Goal: Transaction & Acquisition: Book appointment/travel/reservation

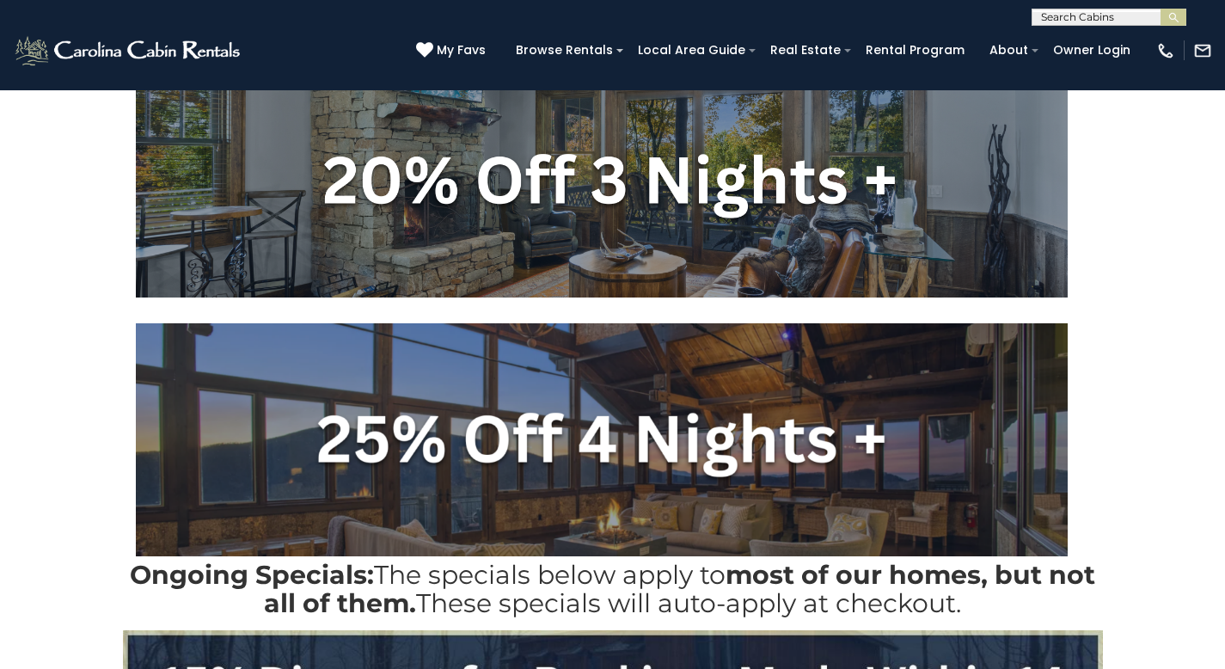
scroll to position [413, 0]
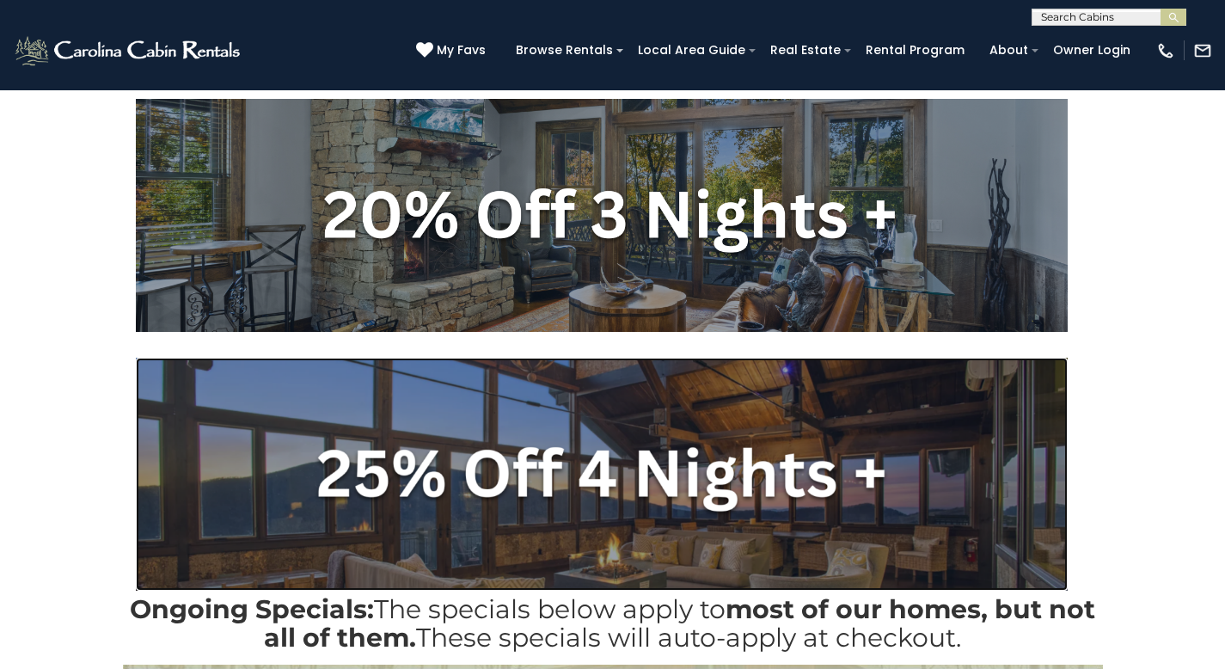
click at [463, 509] on img at bounding box center [602, 474] width 932 height 233
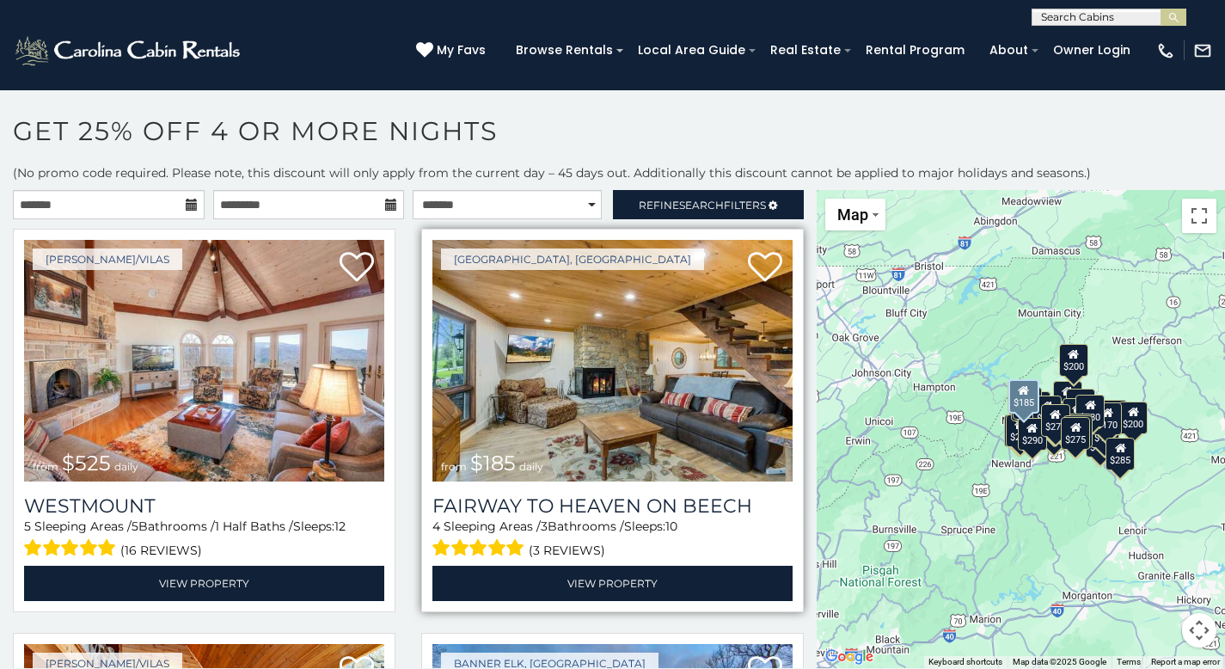
scroll to position [9, 0]
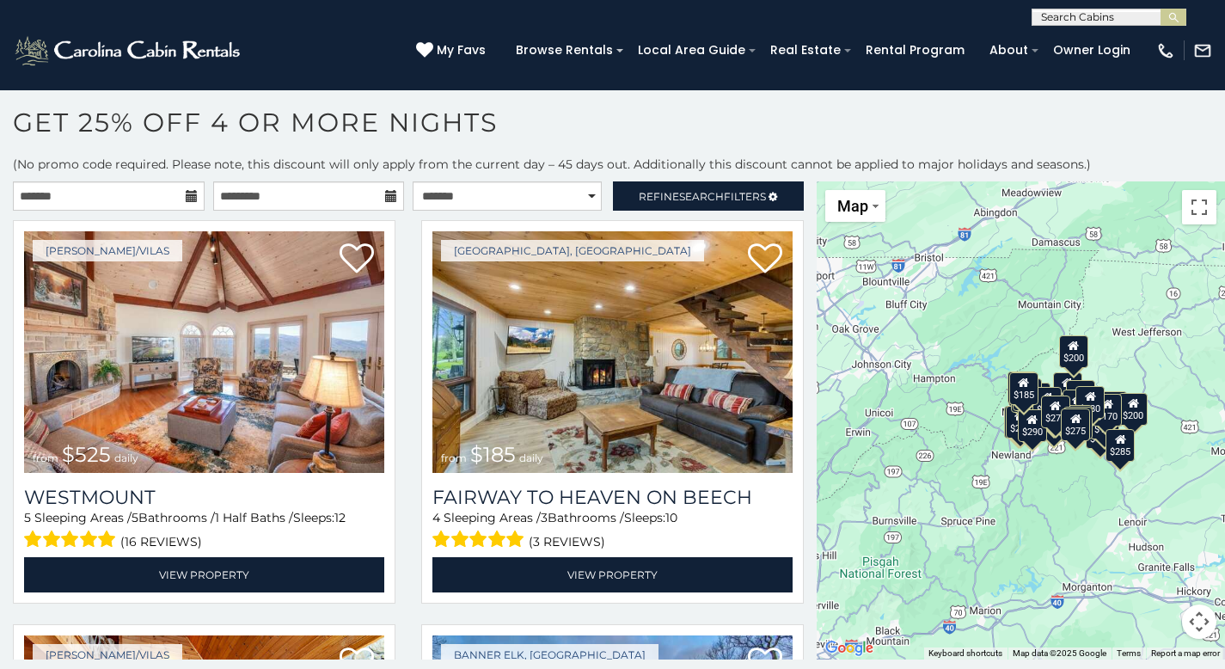
click at [510, 120] on h1 "Get 25% off 4 or More Nights" at bounding box center [612, 131] width 1225 height 49
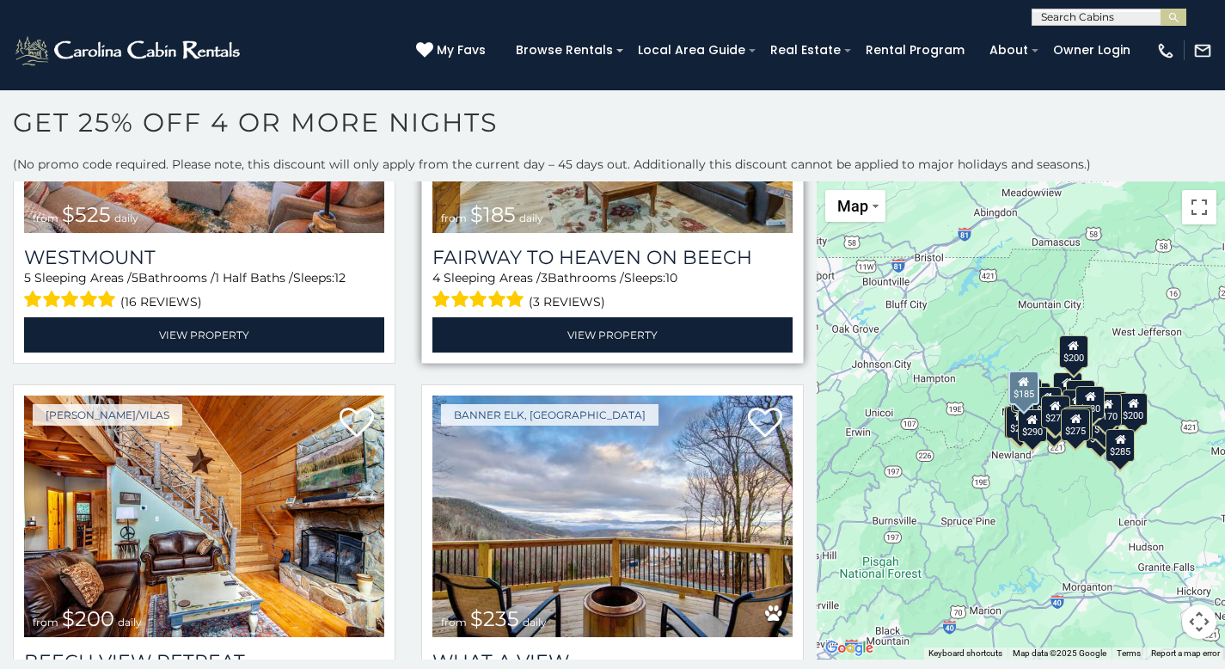
click at [640, 197] on img at bounding box center [612, 112] width 360 height 242
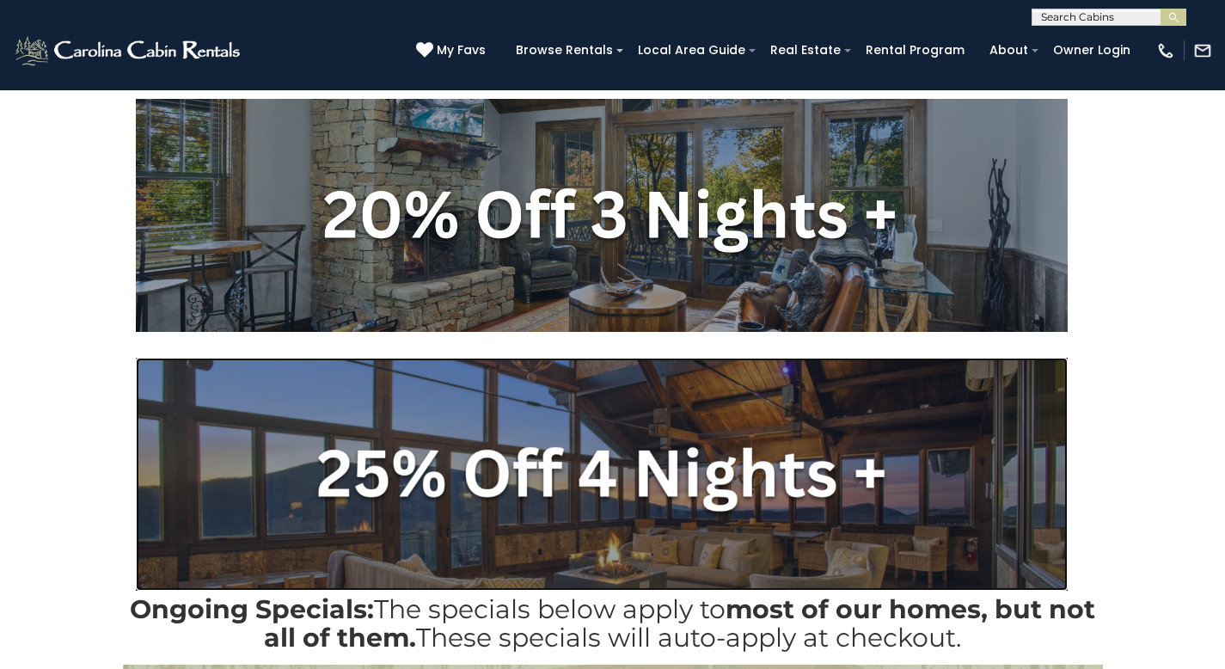
click at [372, 405] on img at bounding box center [602, 474] width 932 height 233
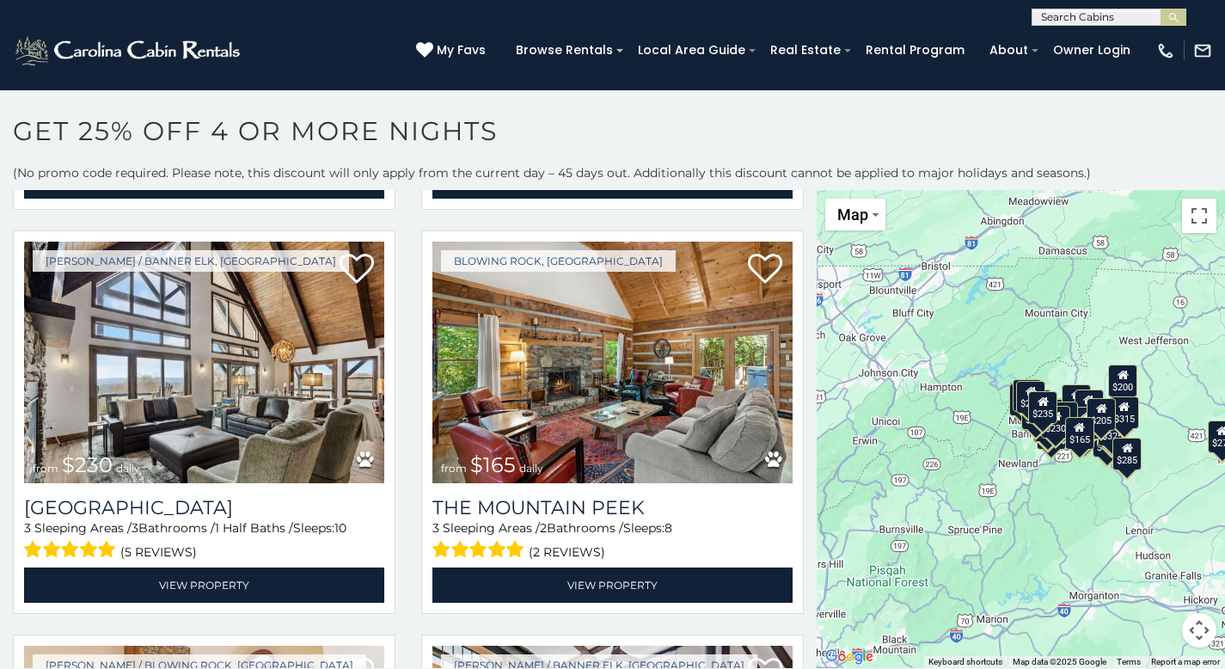
scroll to position [397, 0]
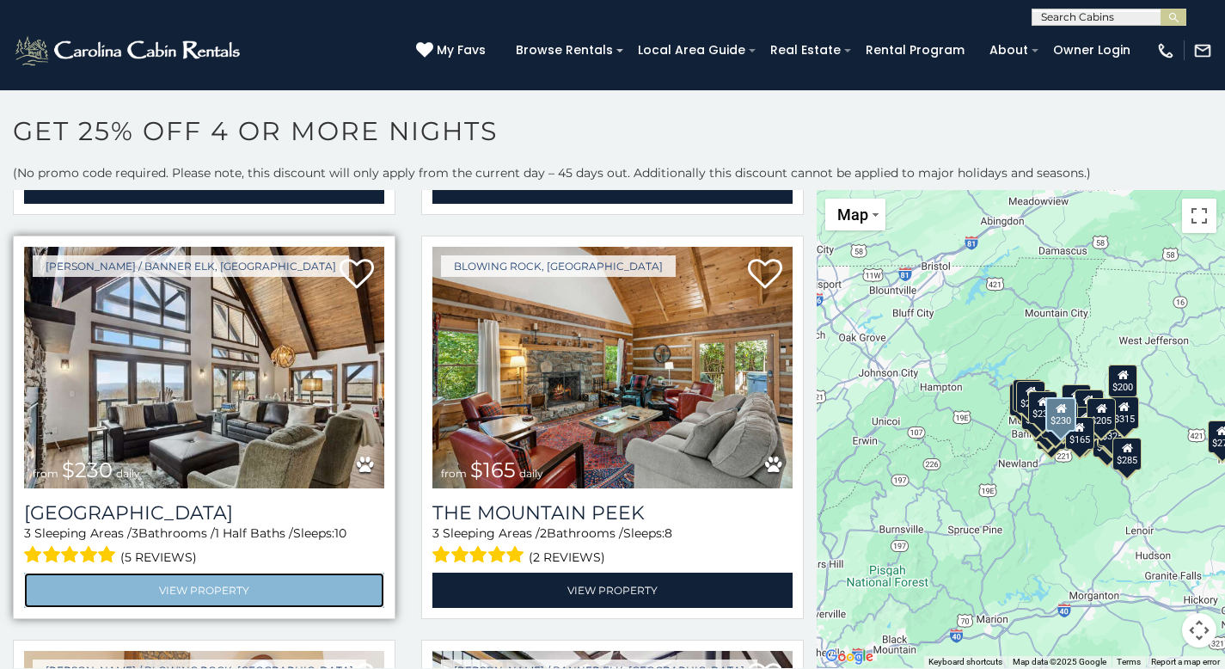
click at [247, 582] on link "View Property" at bounding box center [204, 589] width 360 height 35
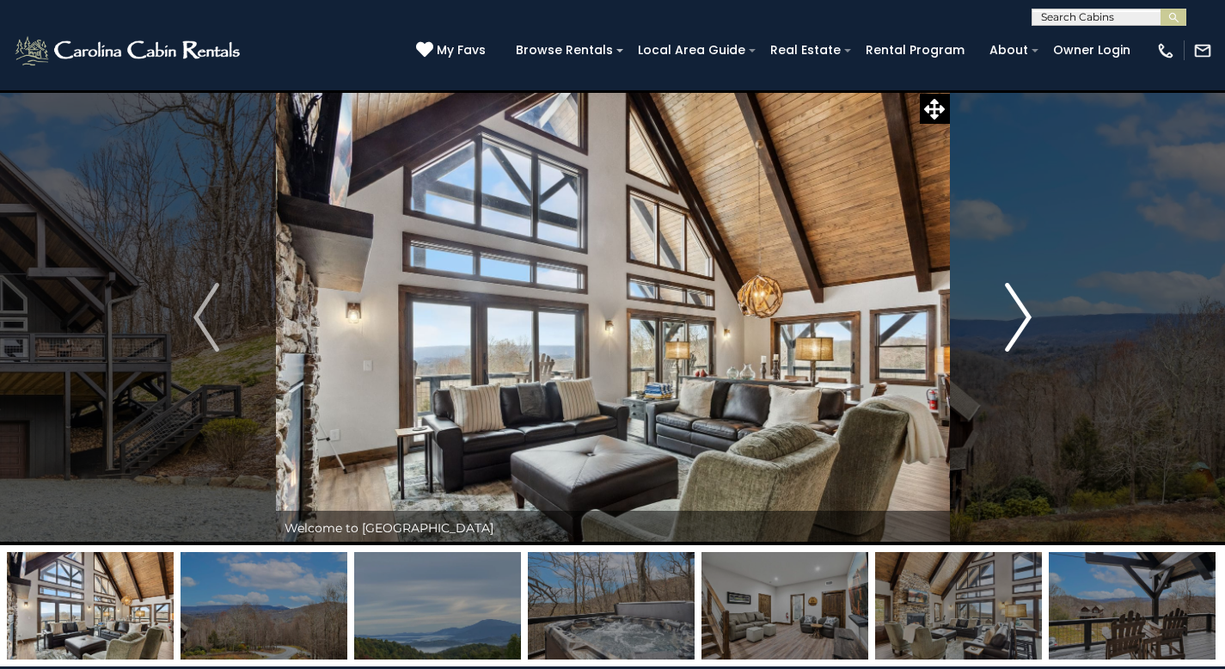
click at [1021, 304] on img "Next" at bounding box center [1019, 317] width 26 height 69
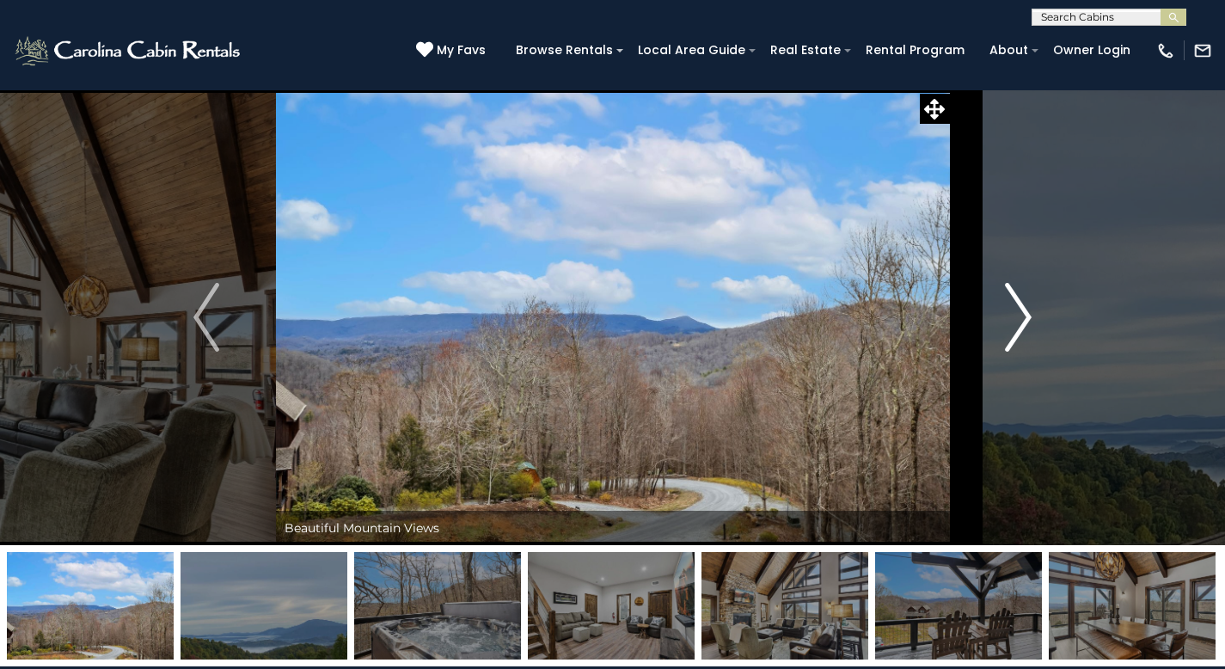
click at [1019, 304] on img "Next" at bounding box center [1019, 317] width 26 height 69
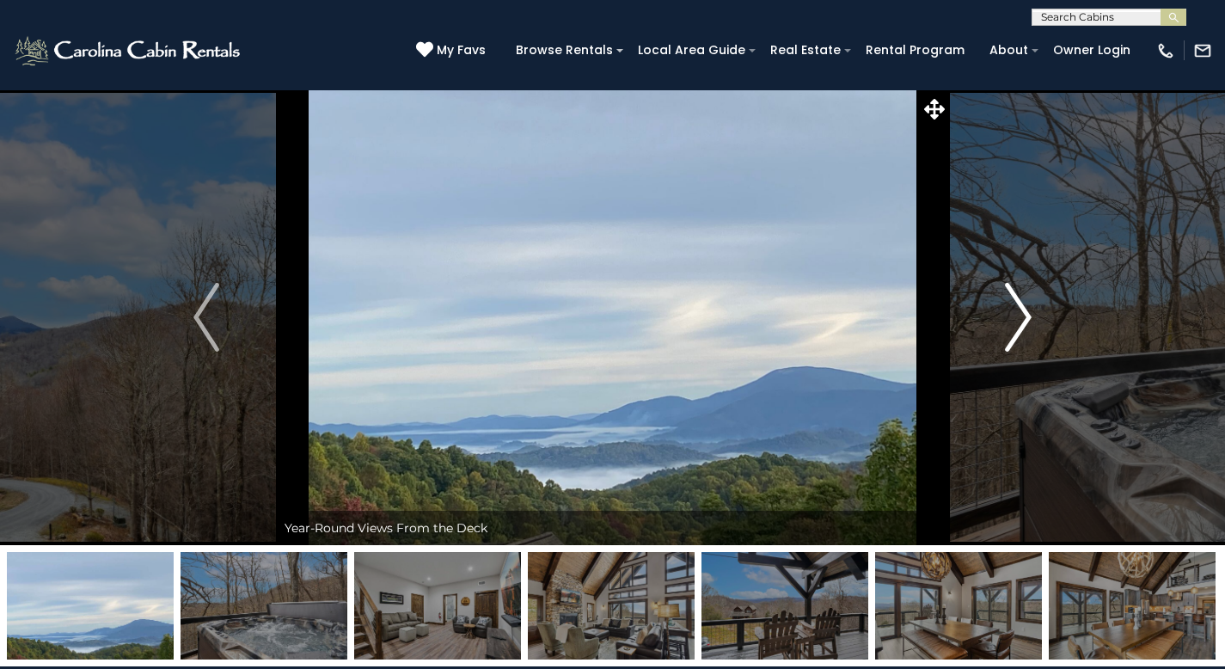
click at [1019, 301] on img "Next" at bounding box center [1019, 317] width 26 height 69
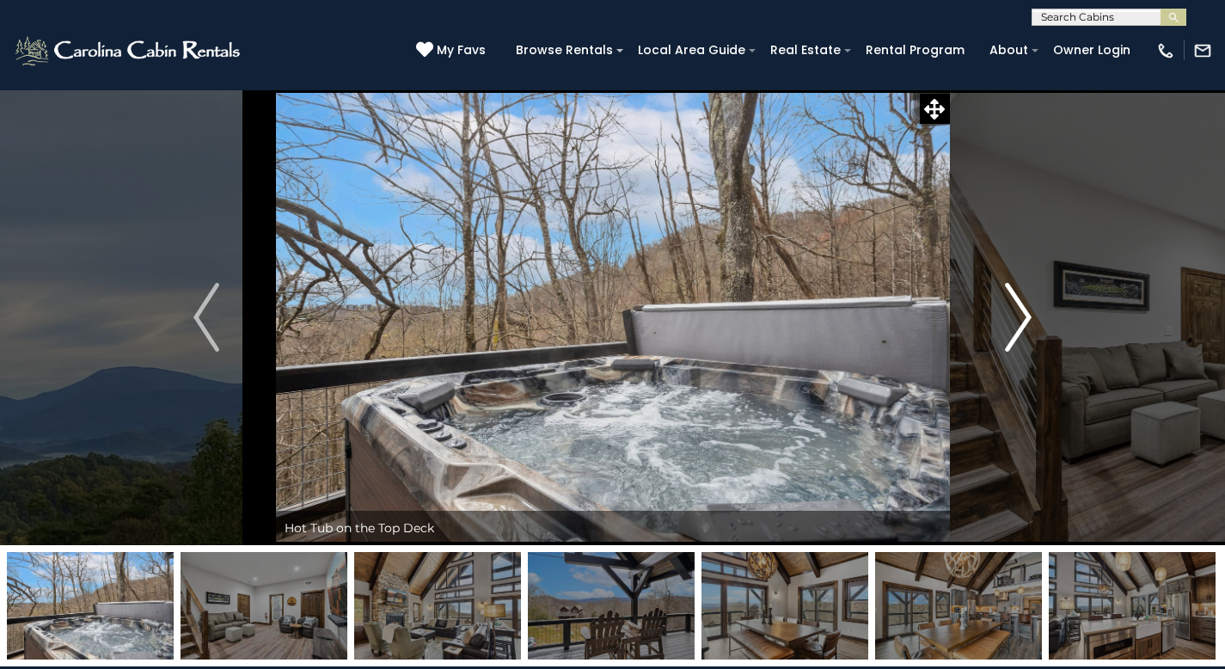
click at [1019, 298] on img "Next" at bounding box center [1019, 317] width 26 height 69
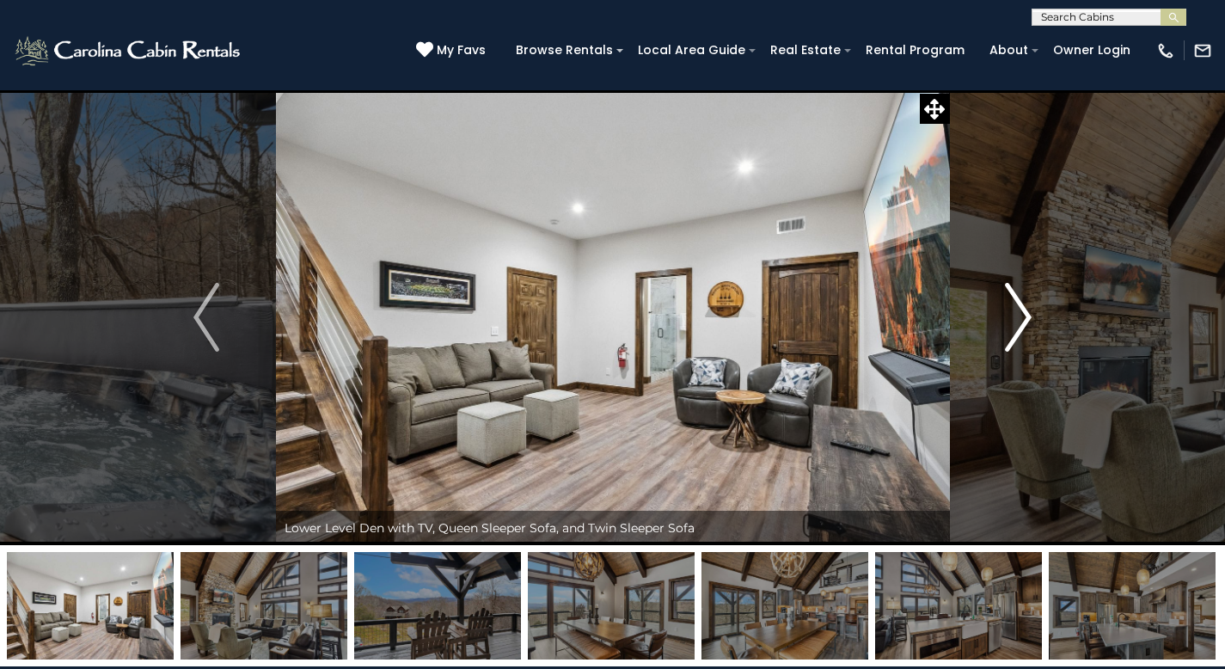
click at [1009, 314] on img "Next" at bounding box center [1019, 317] width 26 height 69
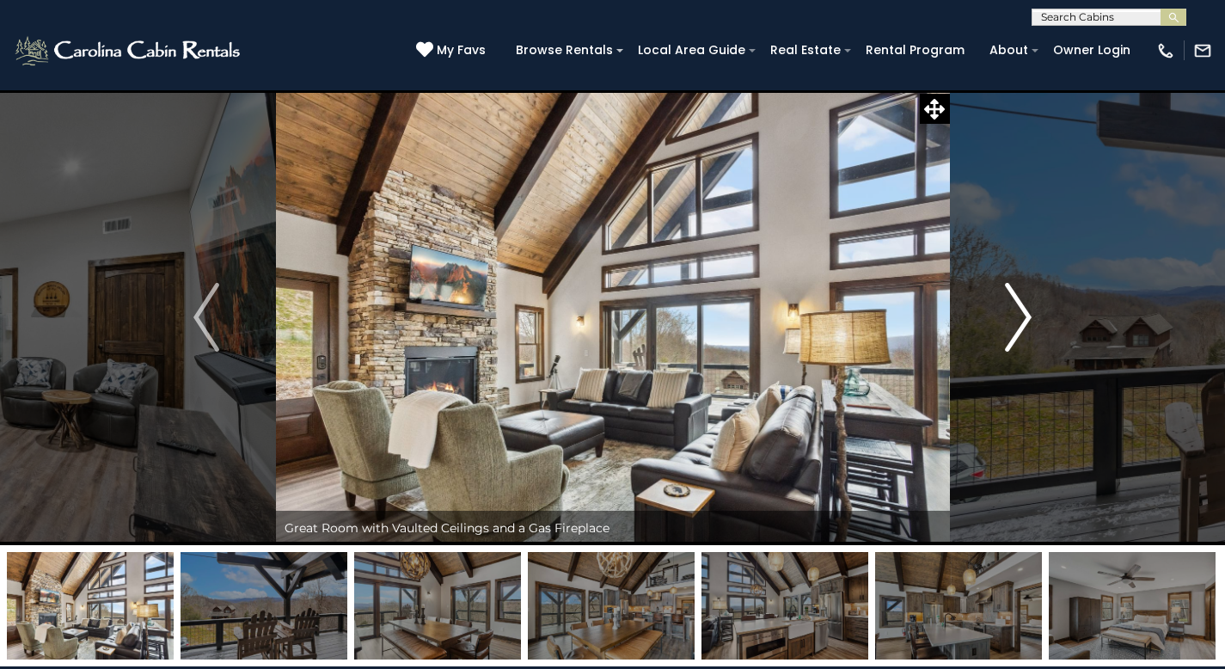
click at [1009, 314] on img "Next" at bounding box center [1019, 317] width 26 height 69
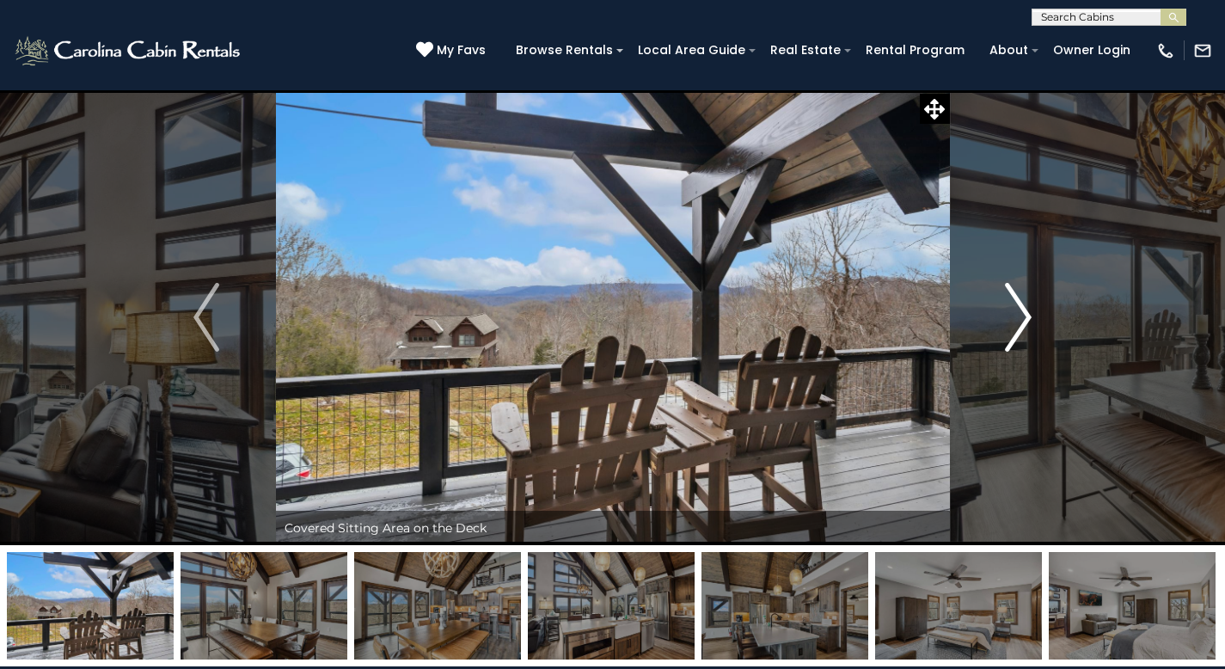
click at [1009, 314] on img "Next" at bounding box center [1019, 317] width 26 height 69
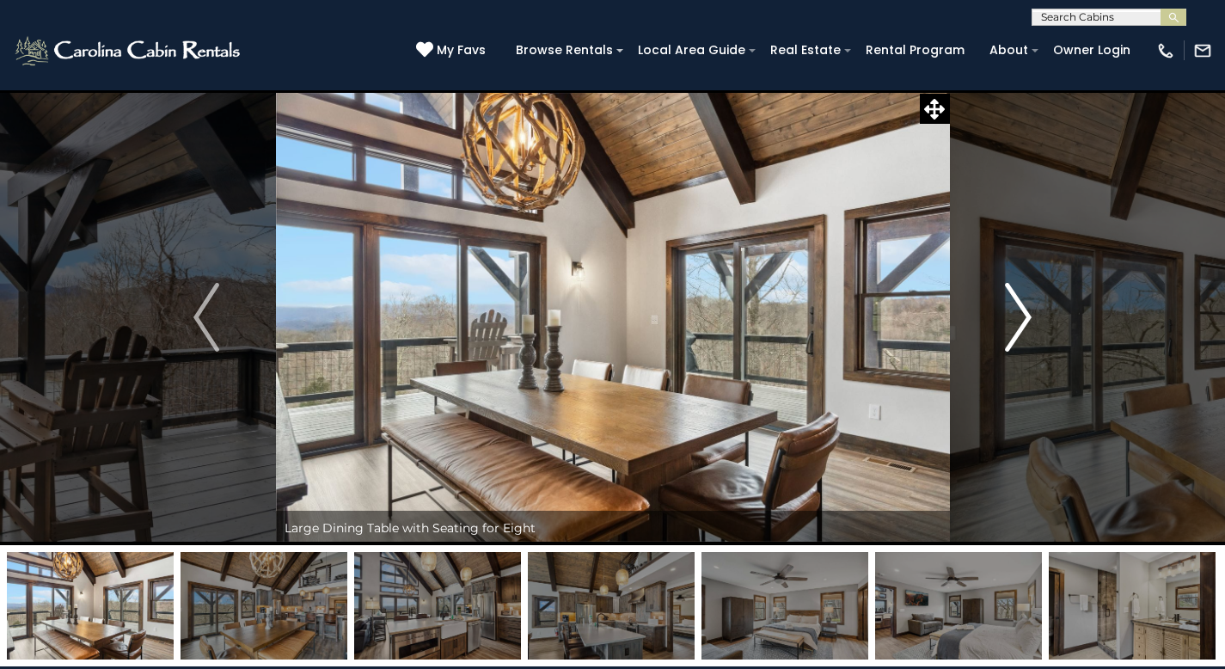
click at [1009, 314] on img "Next" at bounding box center [1019, 317] width 26 height 69
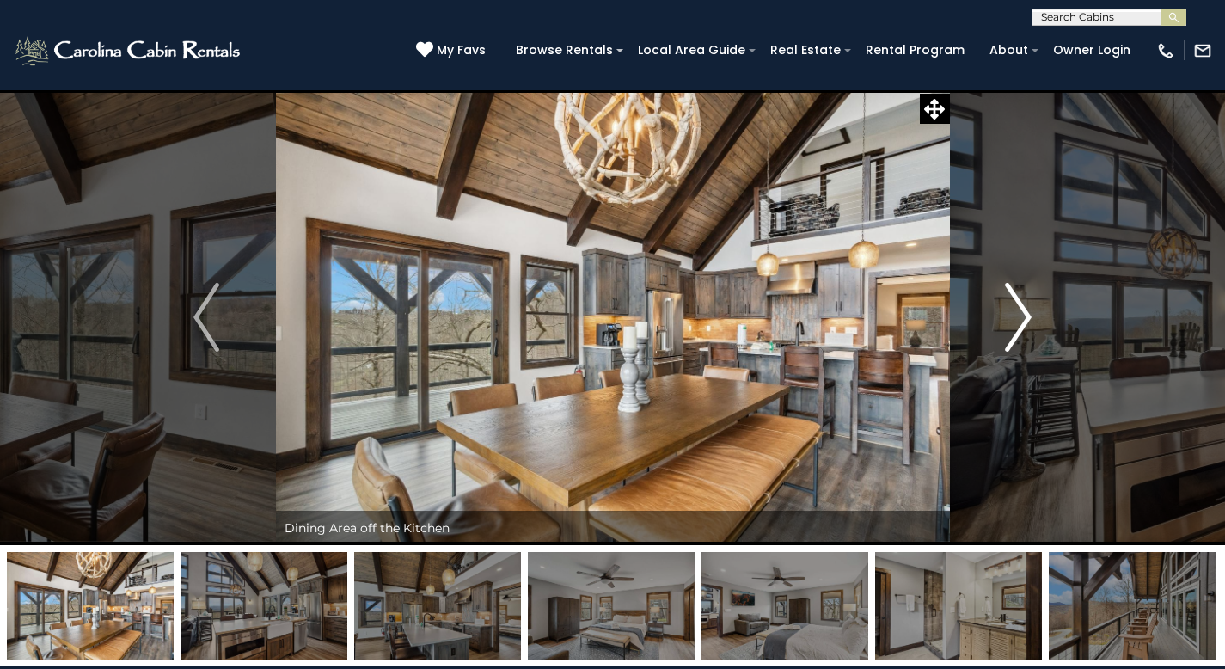
click at [1007, 315] on img "Next" at bounding box center [1019, 317] width 26 height 69
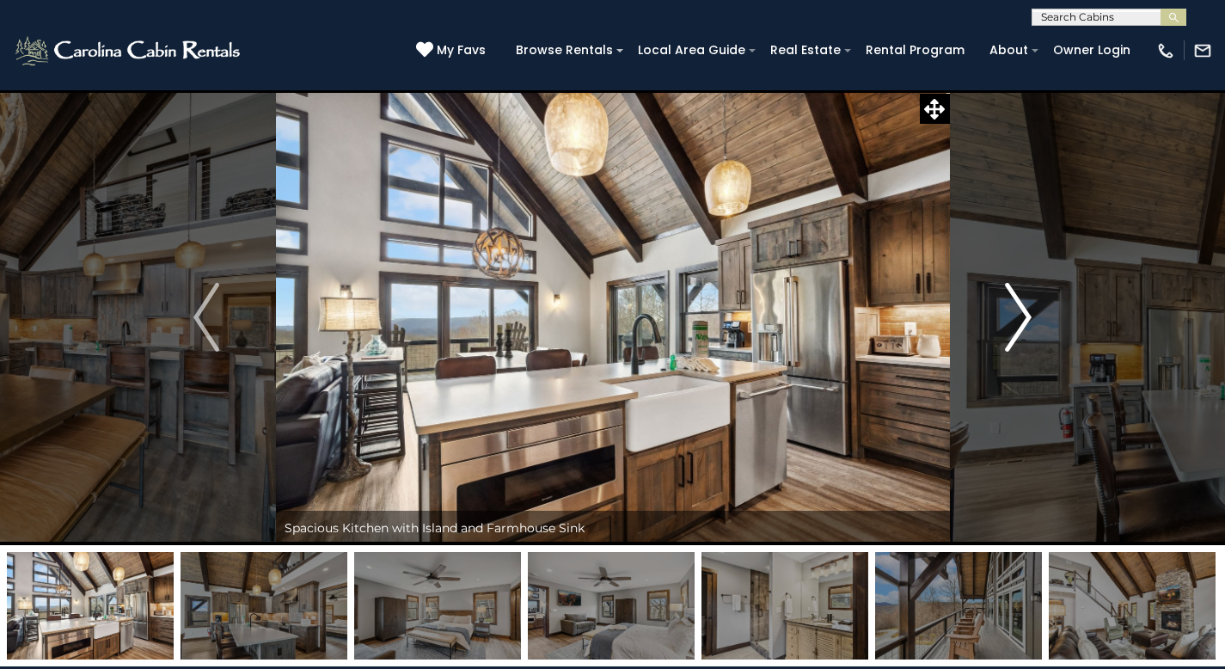
click at [1007, 318] on img "Next" at bounding box center [1019, 317] width 26 height 69
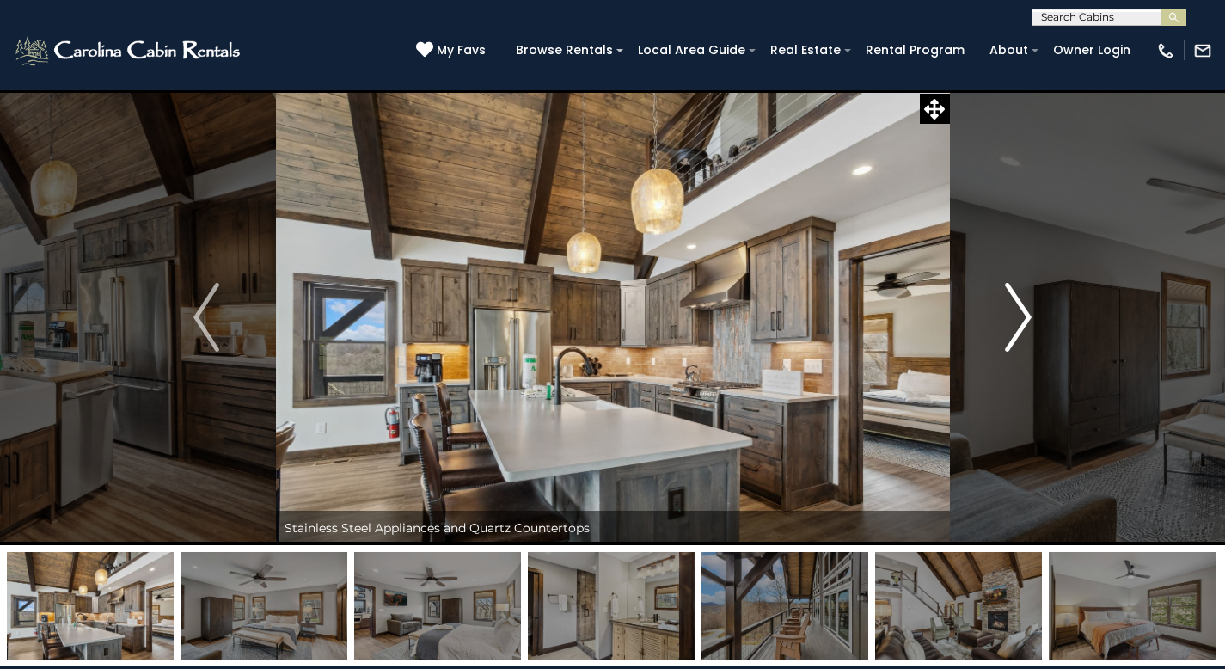
click at [1007, 320] on img "Next" at bounding box center [1019, 317] width 26 height 69
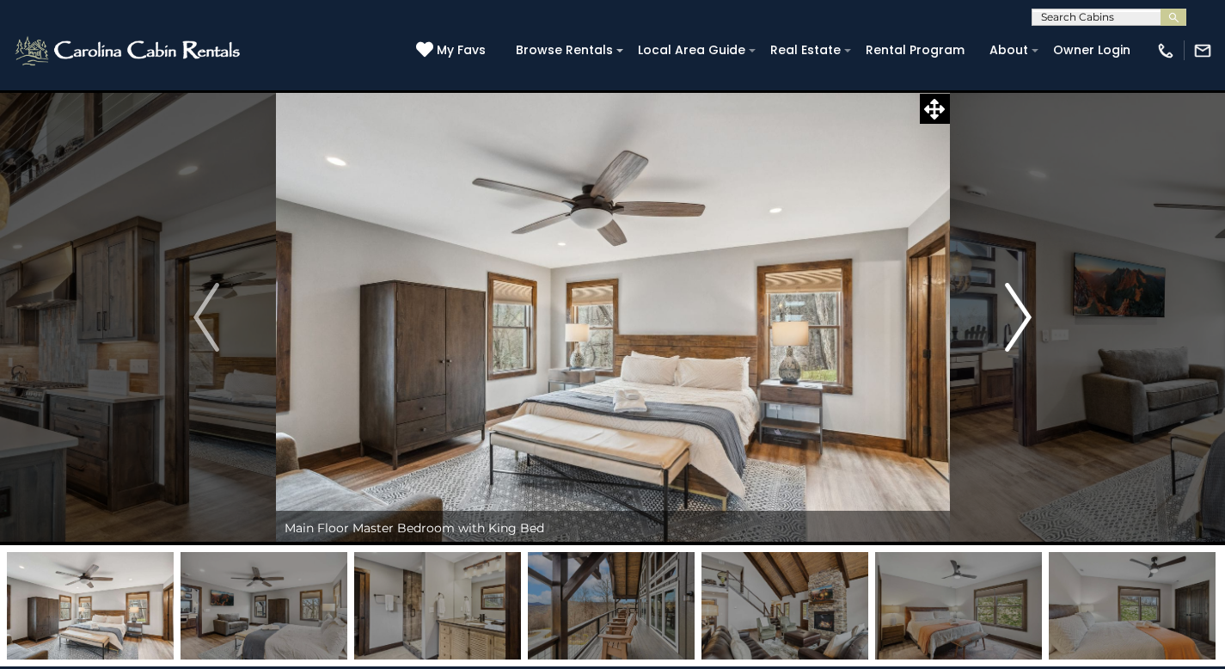
click at [1007, 320] on img "Next" at bounding box center [1019, 317] width 26 height 69
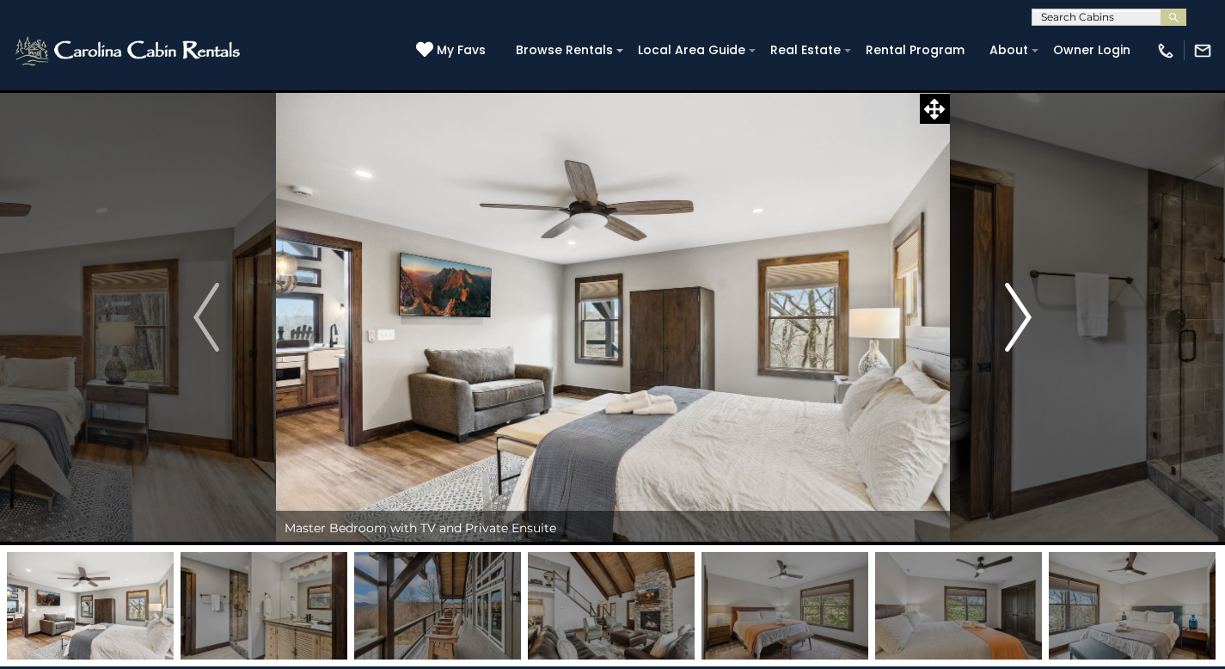
click at [1007, 320] on img "Next" at bounding box center [1019, 317] width 26 height 69
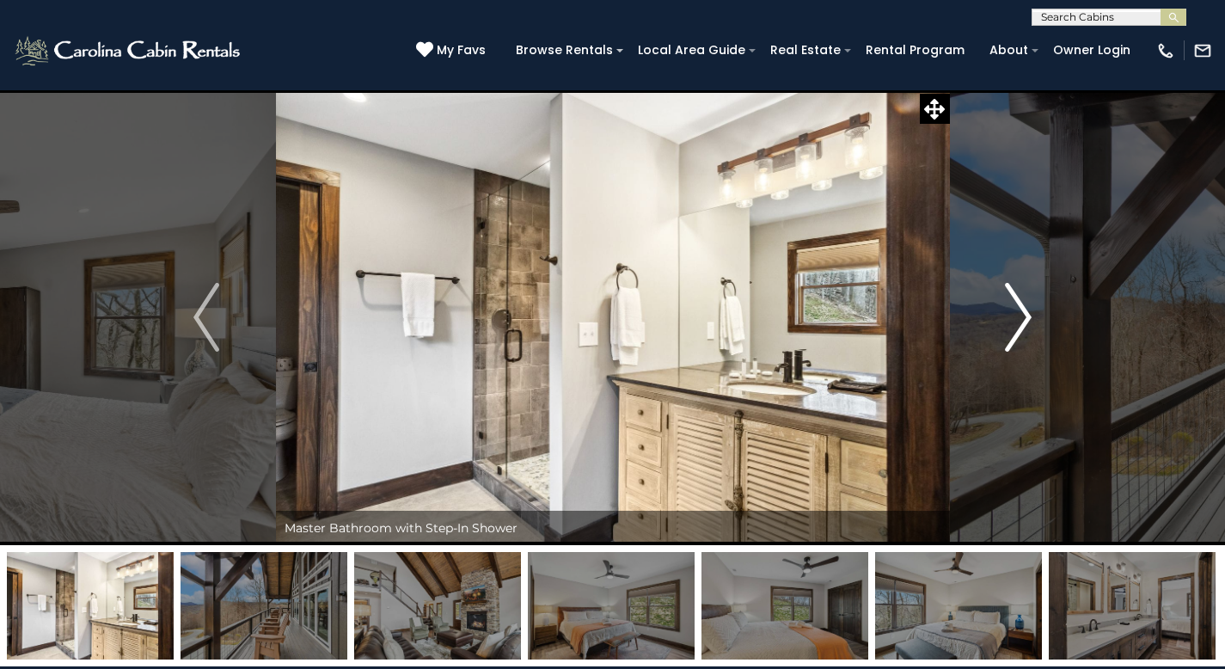
click at [1007, 321] on img "Next" at bounding box center [1019, 317] width 26 height 69
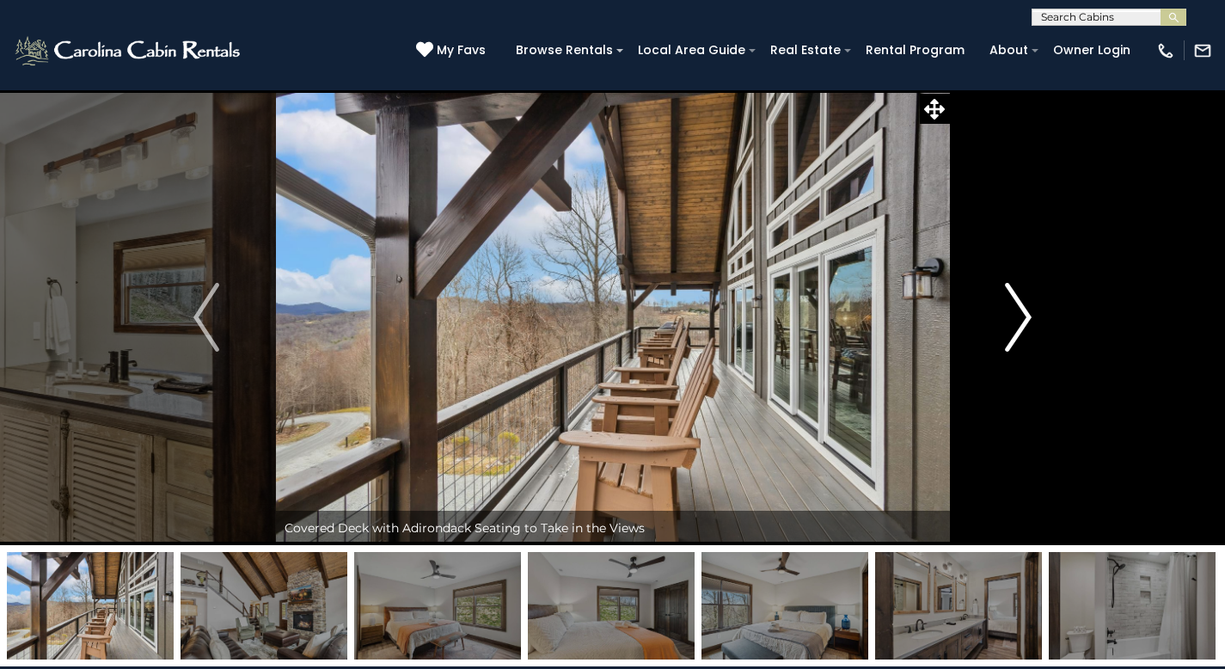
click at [1007, 321] on img "Next" at bounding box center [1019, 317] width 26 height 69
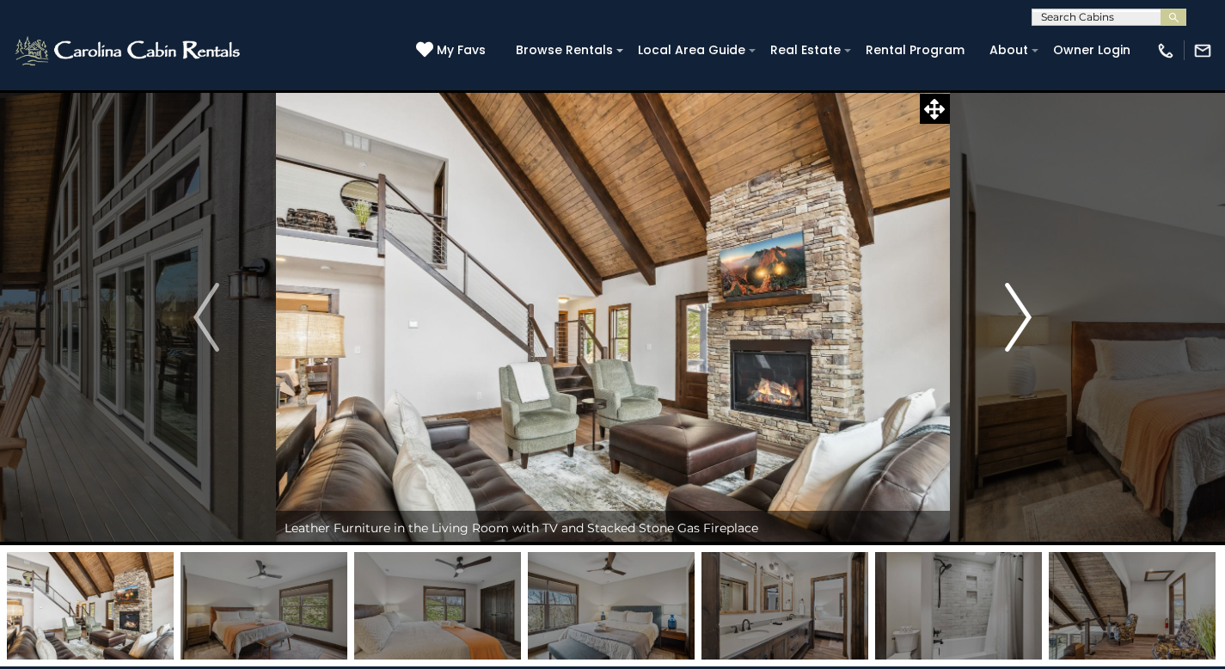
click at [1007, 321] on img "Next" at bounding box center [1019, 317] width 26 height 69
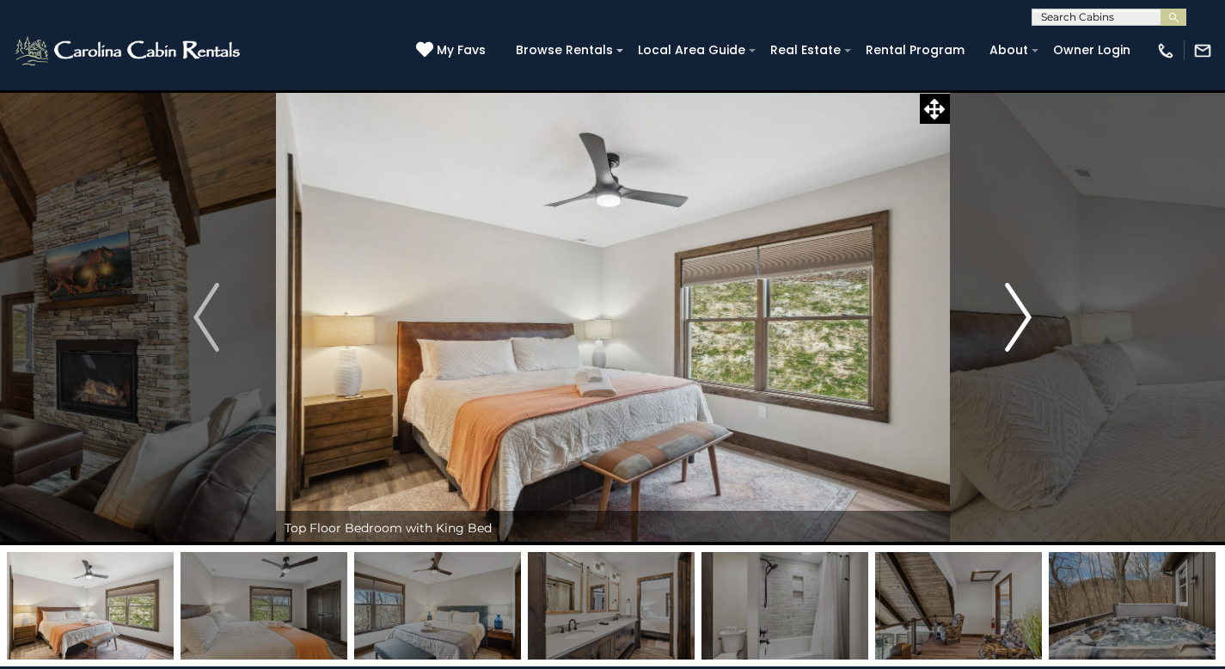
click at [1007, 321] on img "Next" at bounding box center [1019, 317] width 26 height 69
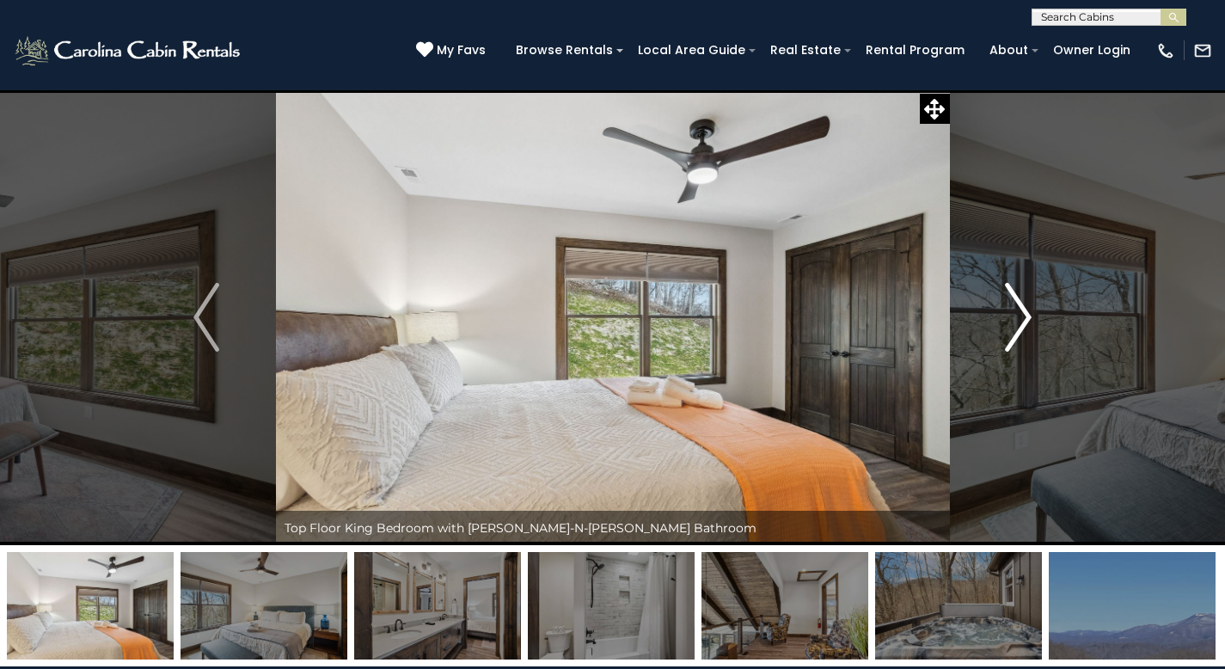
click at [999, 327] on button "Next" at bounding box center [1018, 317] width 138 height 456
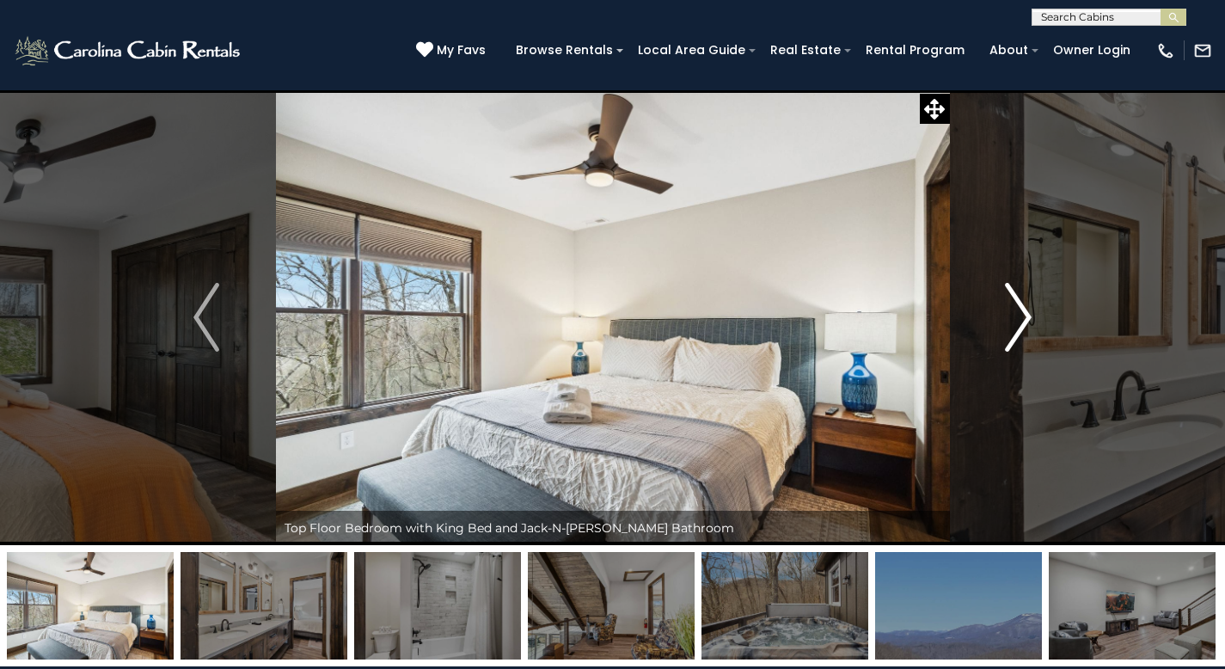
click at [1001, 321] on button "Next" at bounding box center [1018, 317] width 138 height 456
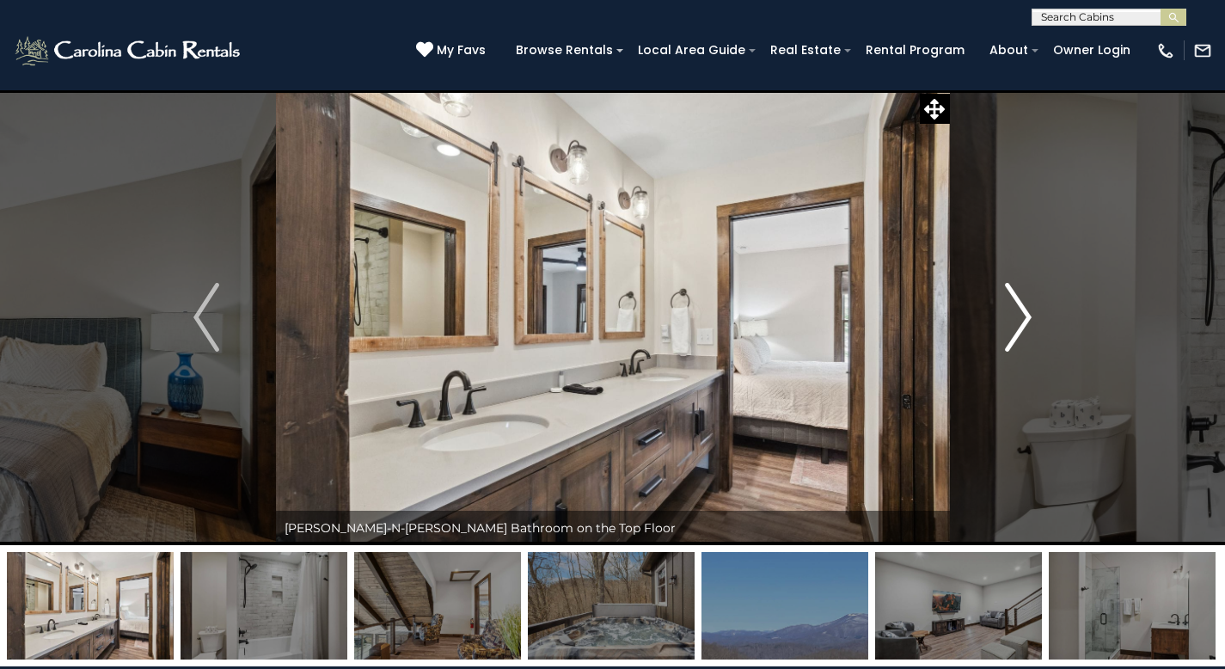
click at [1006, 314] on img "Next" at bounding box center [1019, 317] width 26 height 69
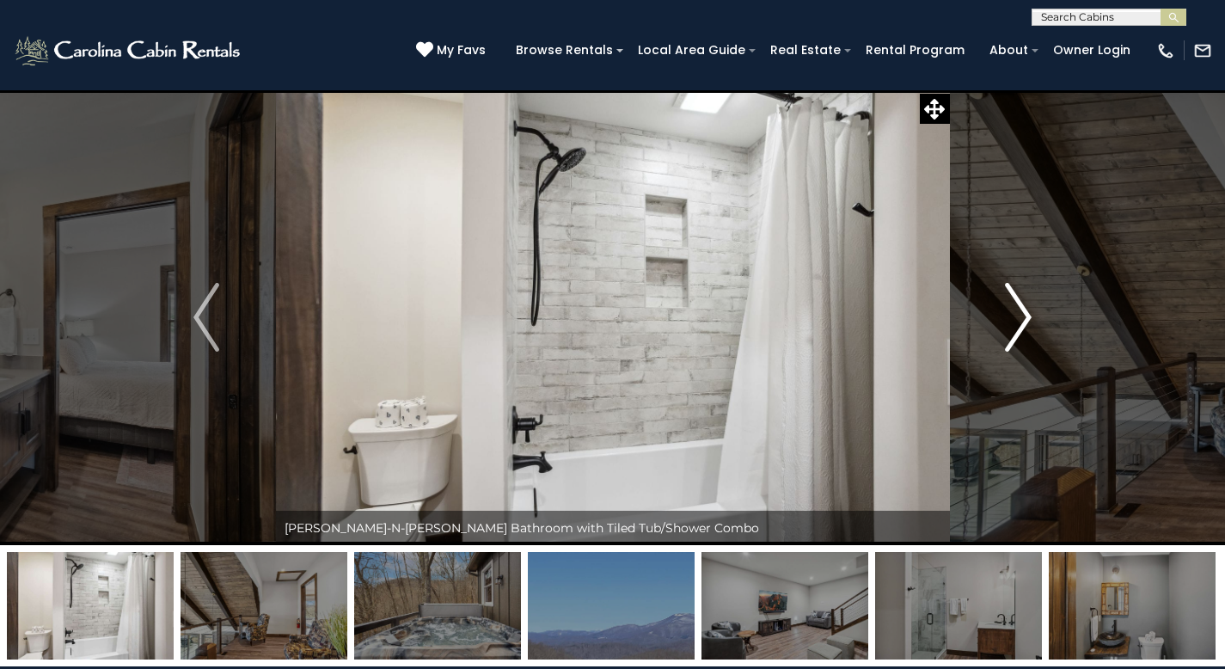
drag, startPoint x: 1005, startPoint y: 318, endPoint x: 1031, endPoint y: 345, distance: 37.1
click at [1019, 328] on img "Next" at bounding box center [1019, 317] width 26 height 69
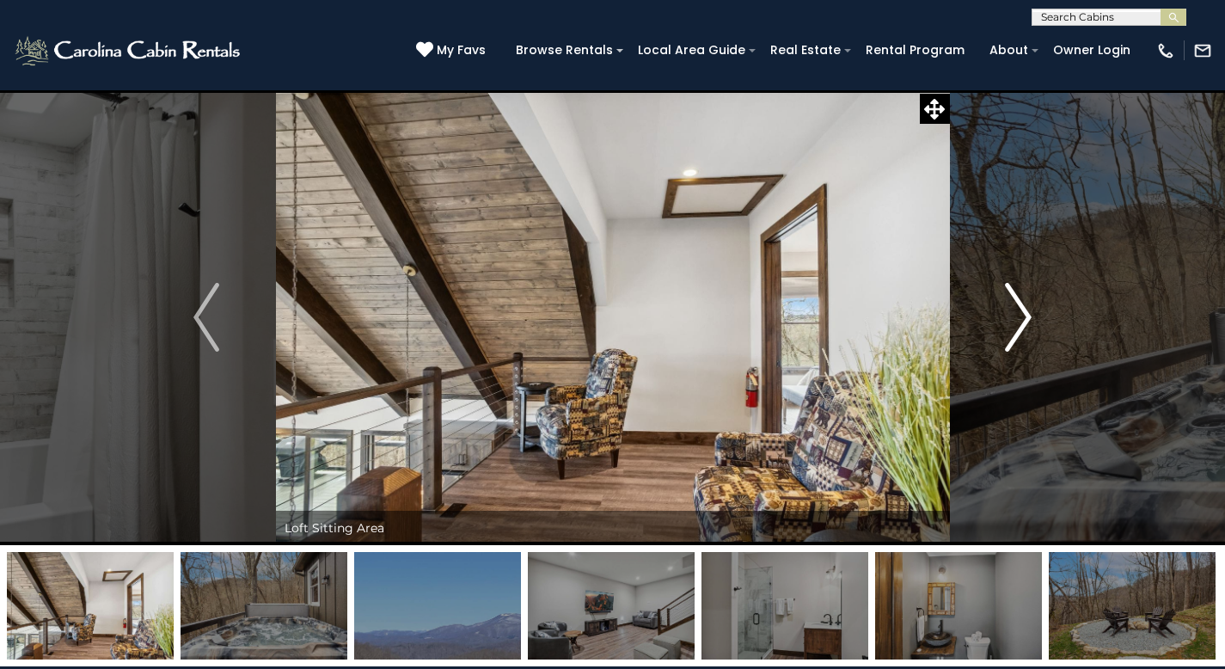
click at [1019, 327] on img "Next" at bounding box center [1019, 317] width 26 height 69
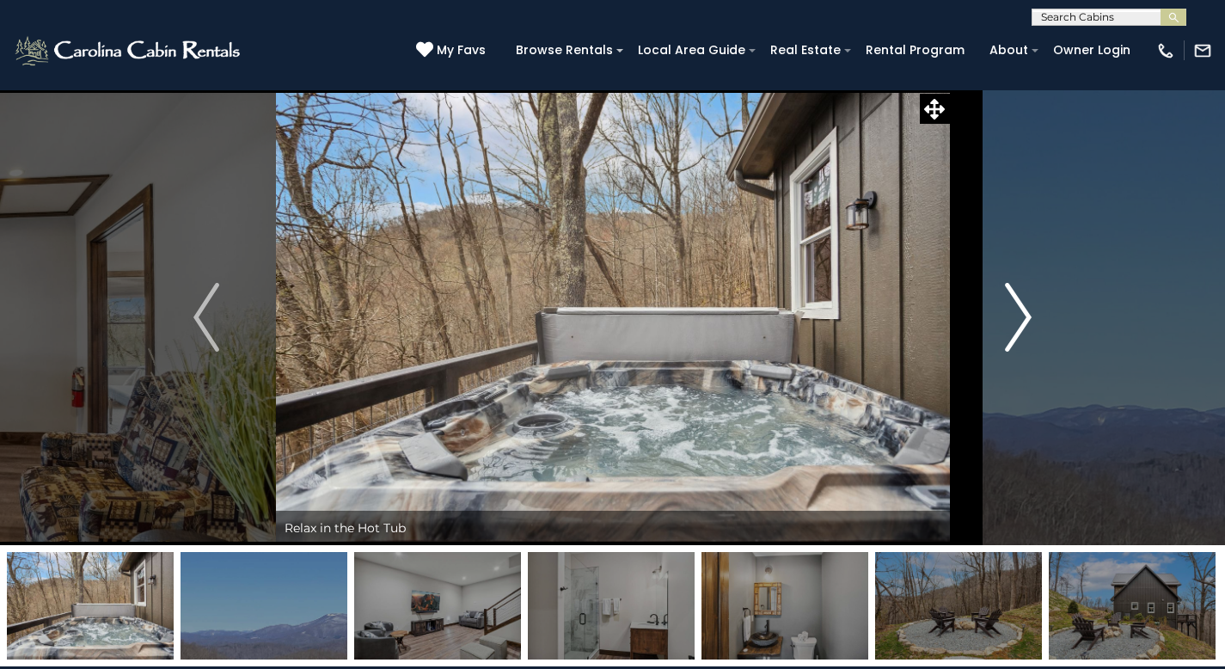
click at [1014, 327] on img "Next" at bounding box center [1019, 317] width 26 height 69
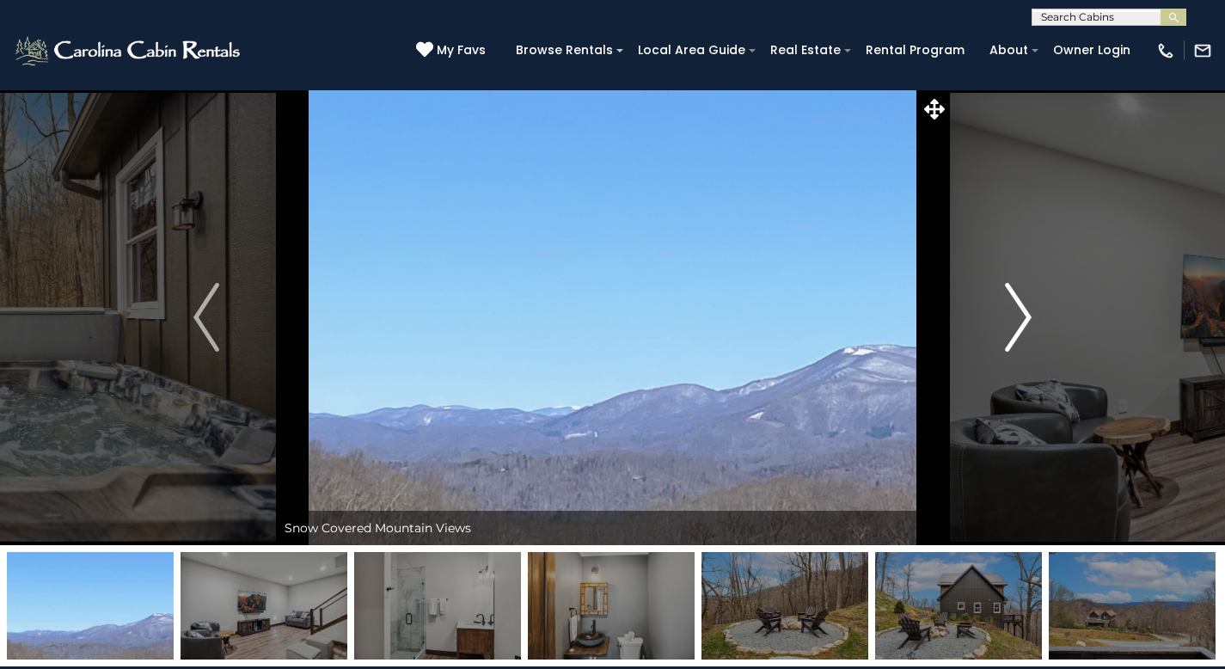
click at [1010, 332] on img "Next" at bounding box center [1019, 317] width 26 height 69
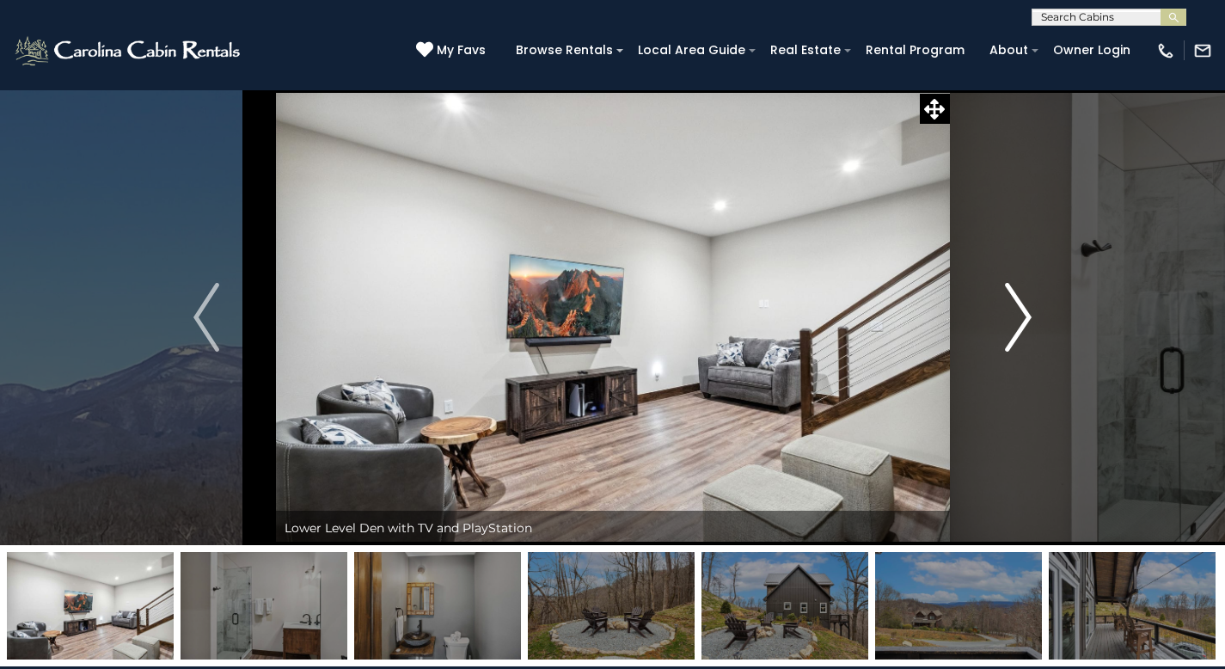
click at [1008, 334] on img "Next" at bounding box center [1019, 317] width 26 height 69
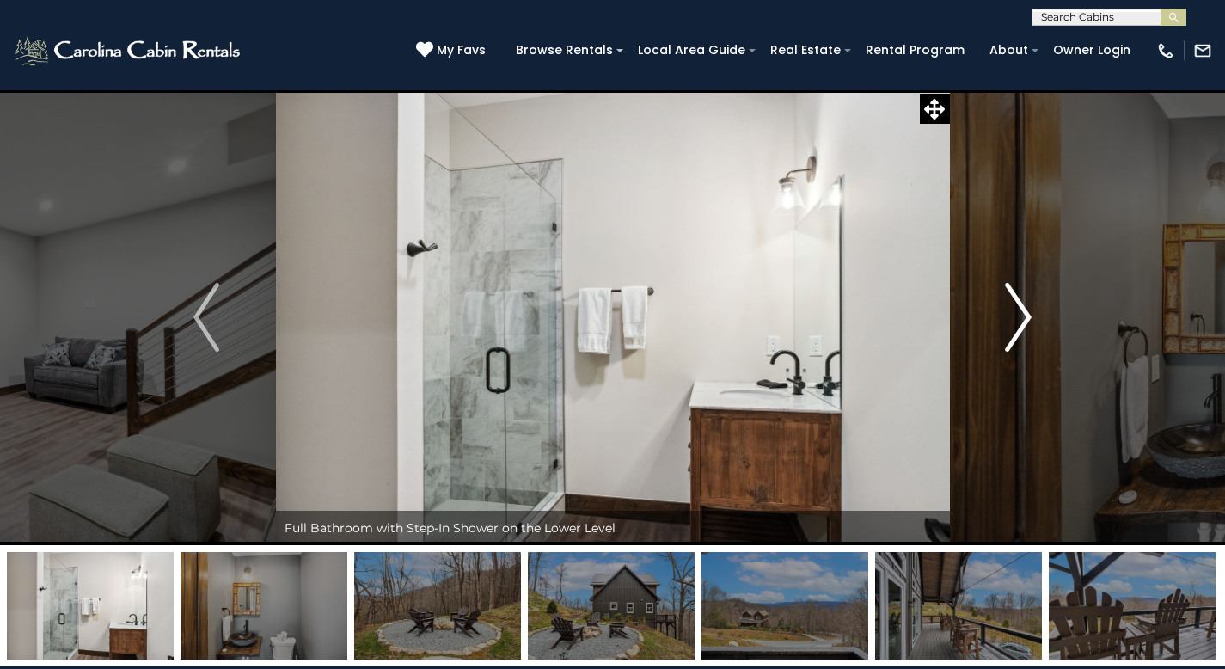
click at [1008, 334] on img "Next" at bounding box center [1019, 317] width 26 height 69
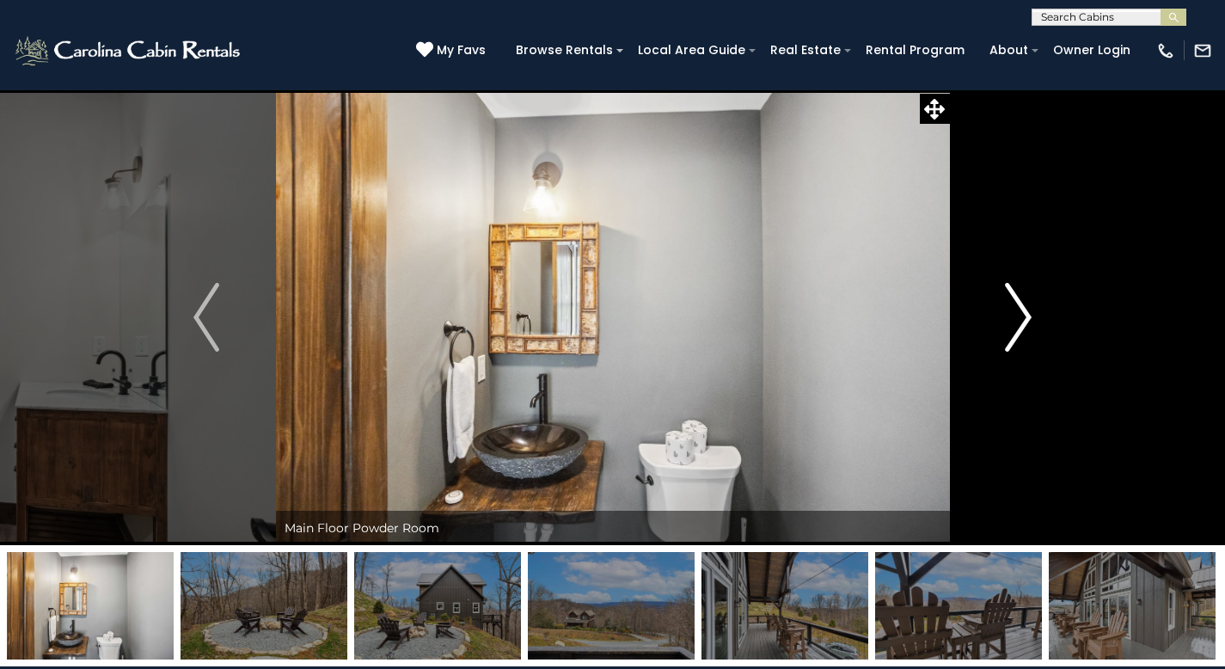
click at [1008, 334] on img "Next" at bounding box center [1019, 317] width 26 height 69
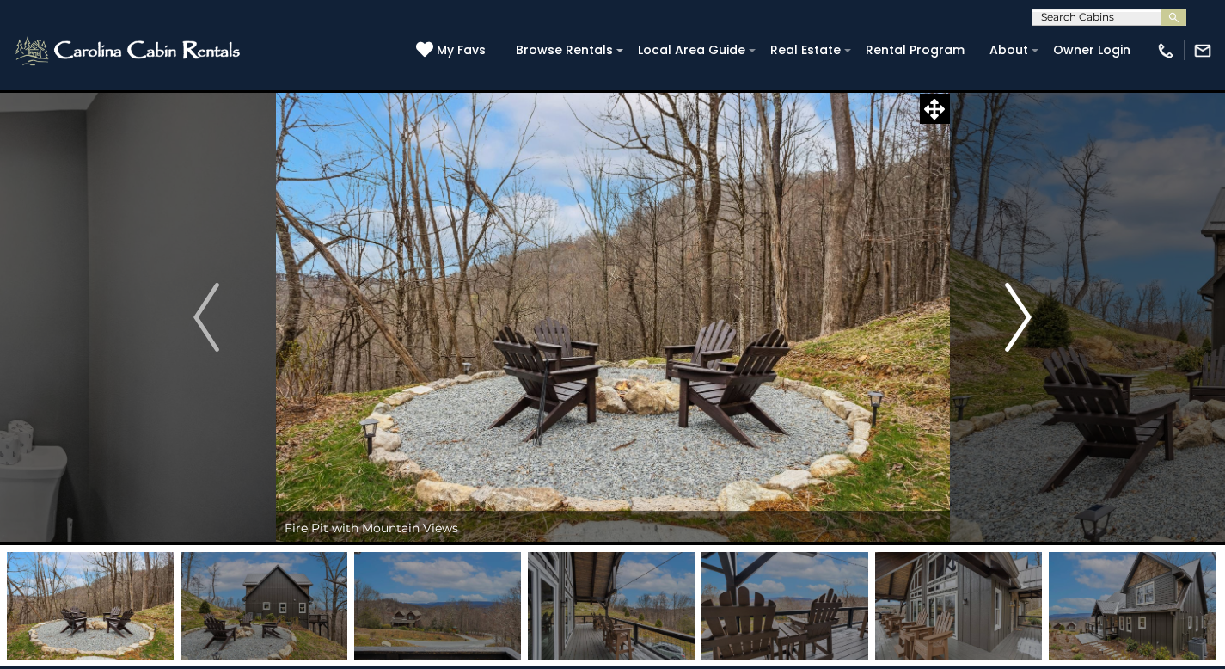
click at [1007, 350] on img "Next" at bounding box center [1019, 317] width 26 height 69
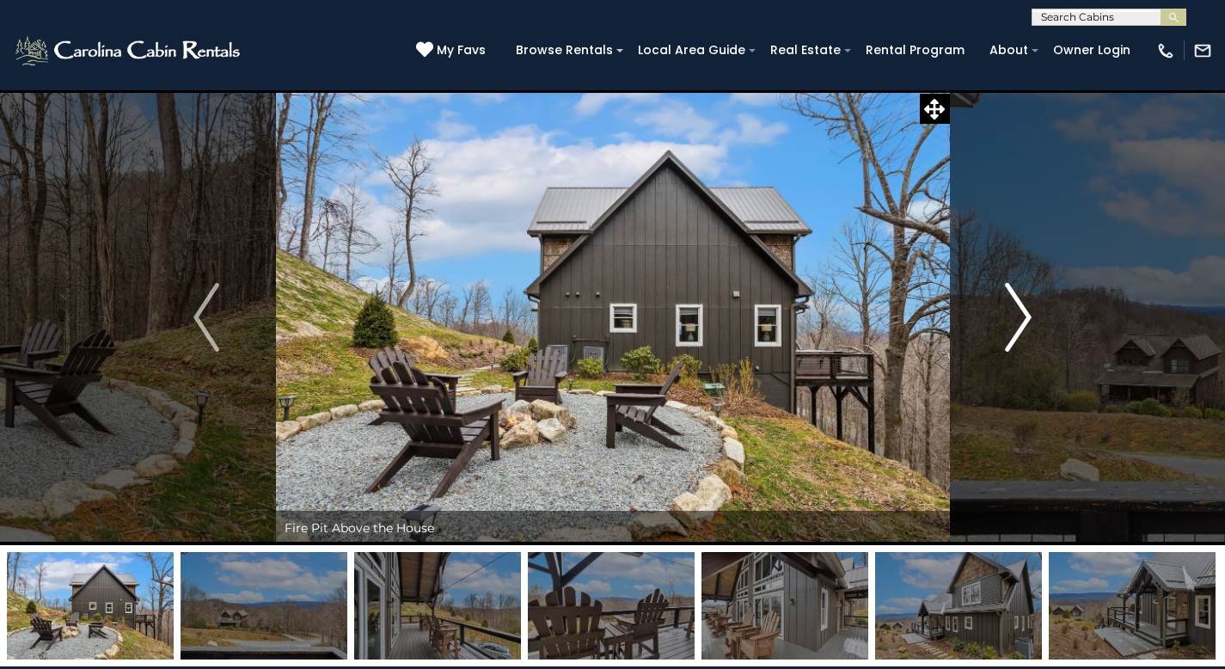
click at [1007, 345] on img "Next" at bounding box center [1019, 317] width 26 height 69
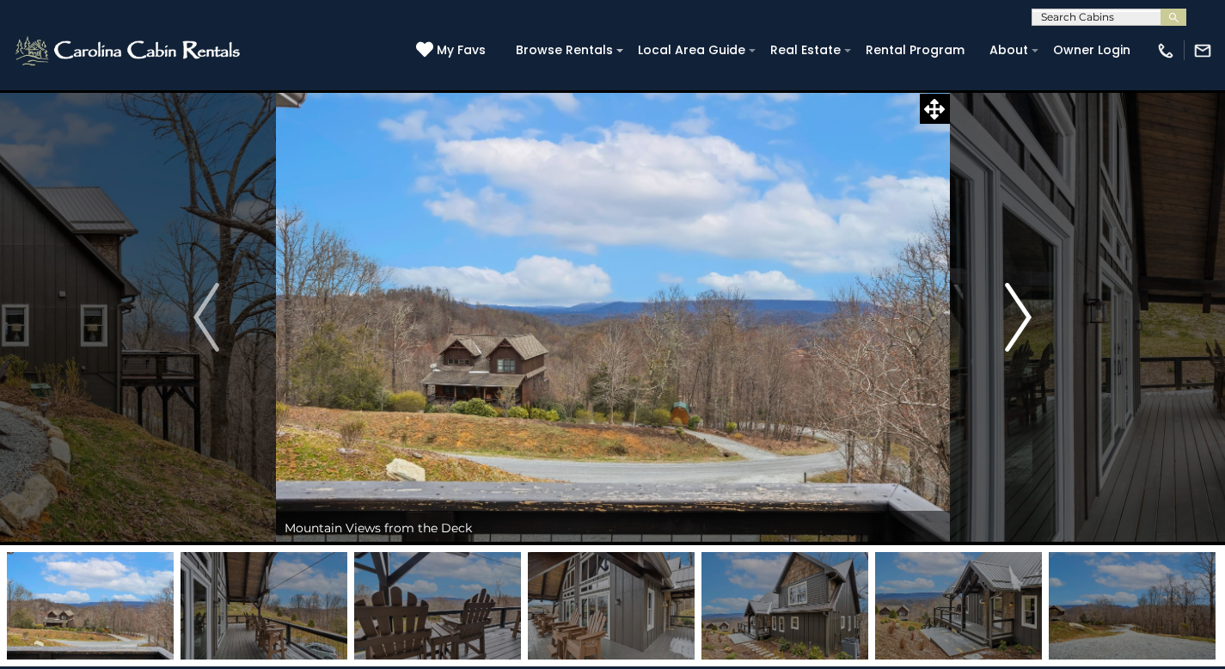
click at [1007, 343] on img "Next" at bounding box center [1019, 317] width 26 height 69
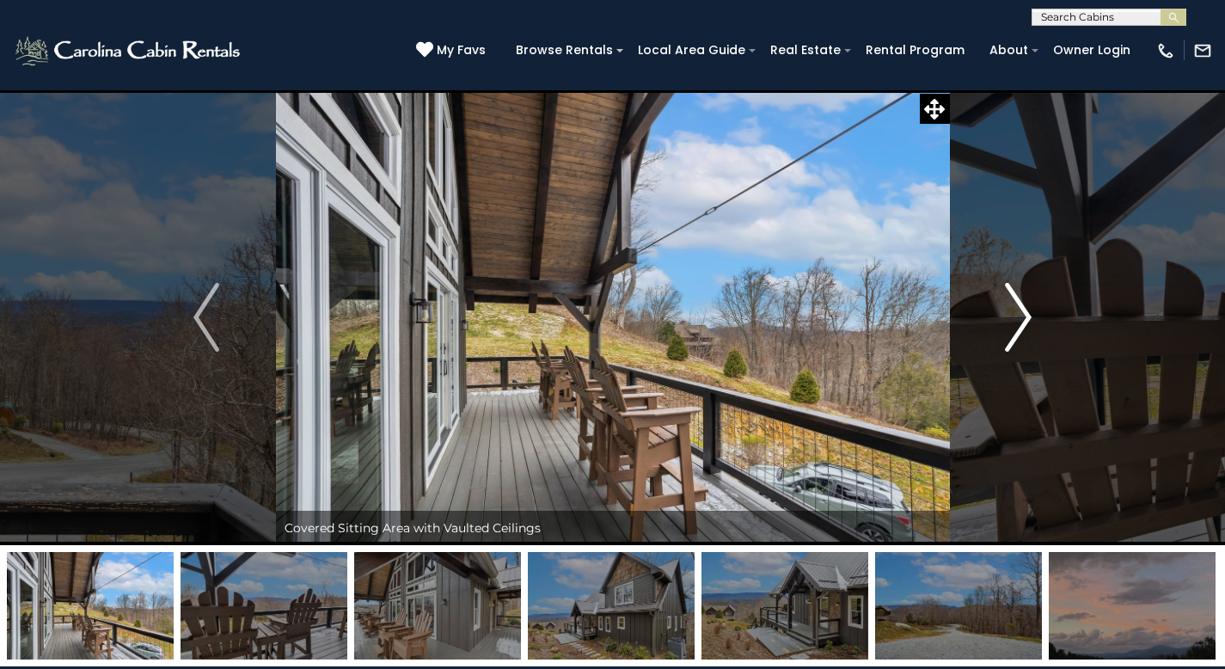
click at [1013, 329] on img "Next" at bounding box center [1019, 317] width 26 height 69
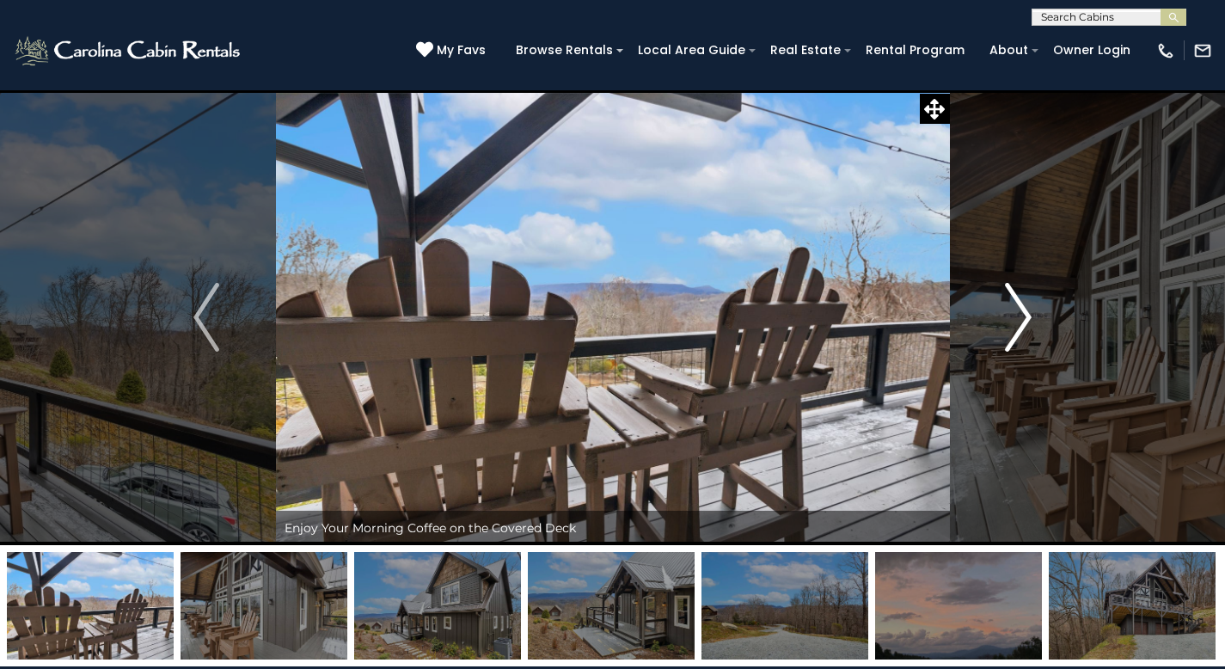
click at [1013, 328] on img "Next" at bounding box center [1019, 317] width 26 height 69
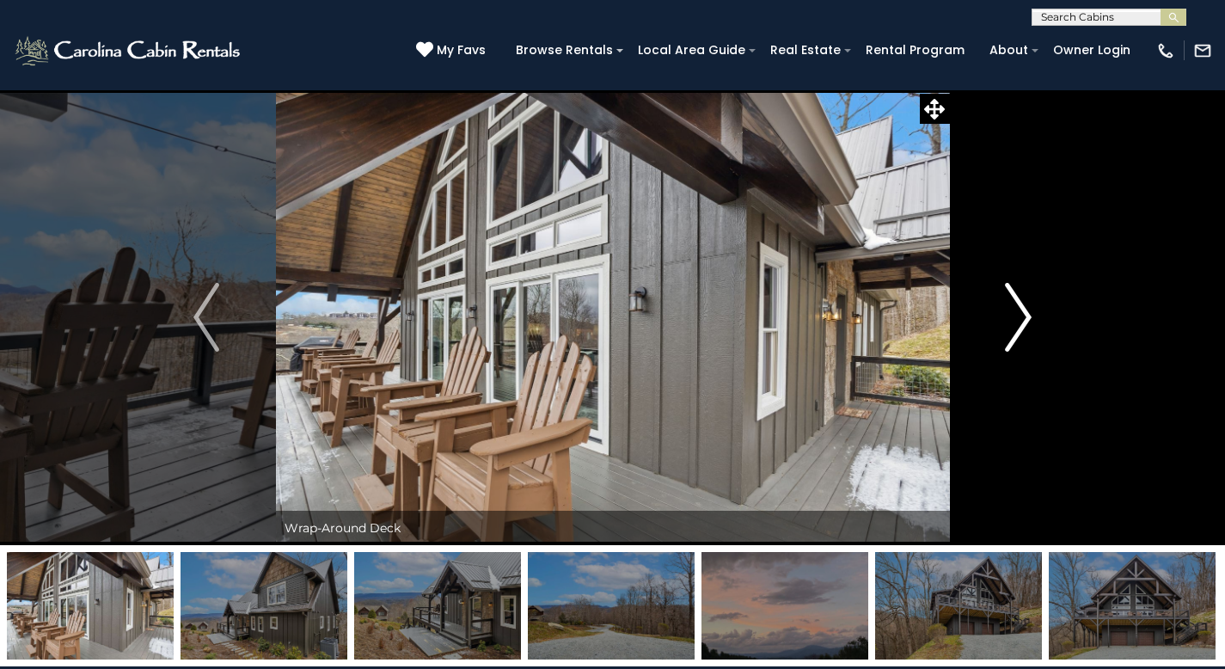
click at [1014, 314] on img "Next" at bounding box center [1019, 317] width 26 height 69
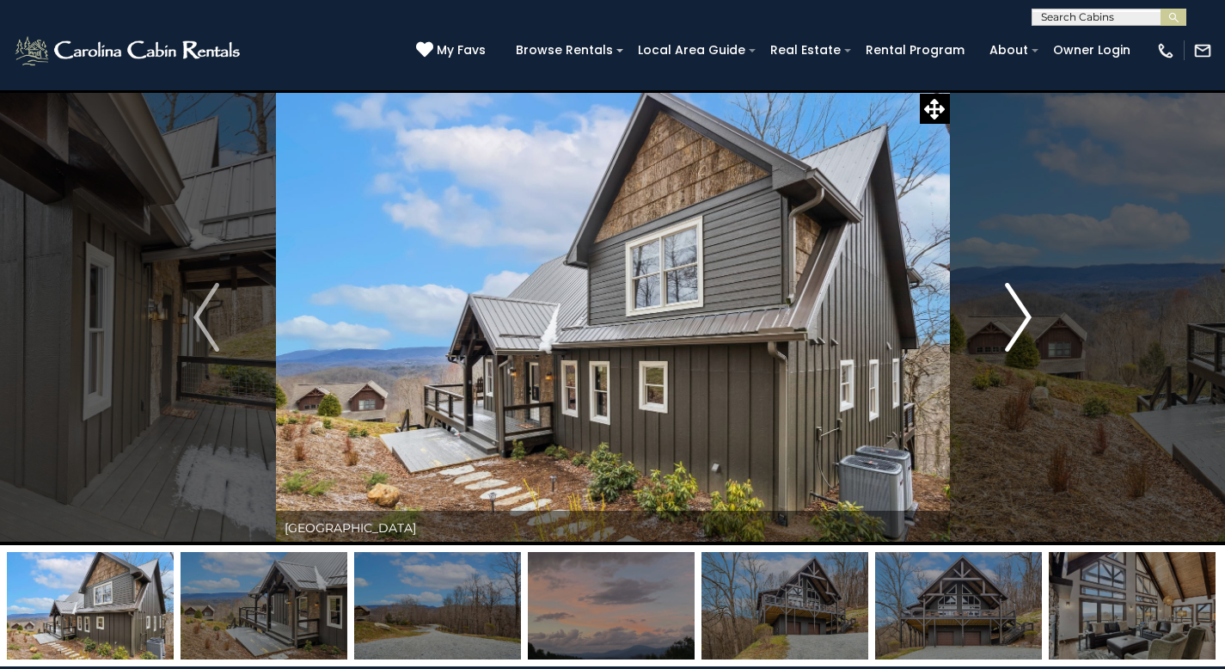
click at [1012, 302] on img "Next" at bounding box center [1019, 317] width 26 height 69
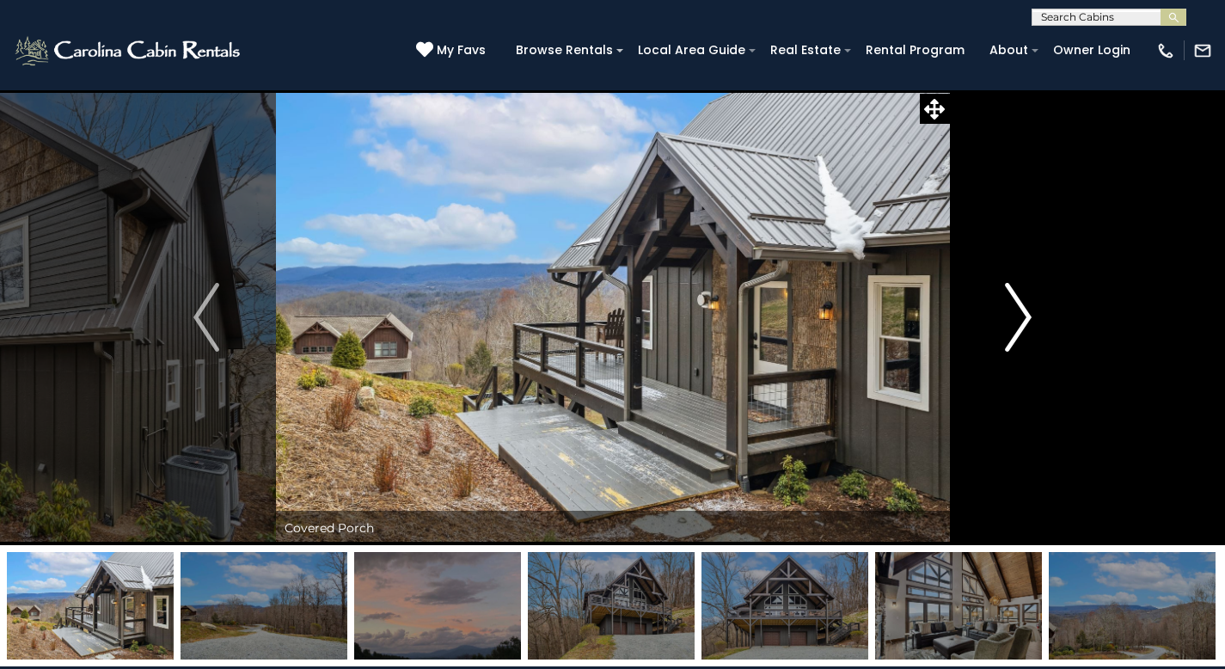
drag, startPoint x: 1015, startPoint y: 299, endPoint x: 1019, endPoint y: 287, distance: 12.5
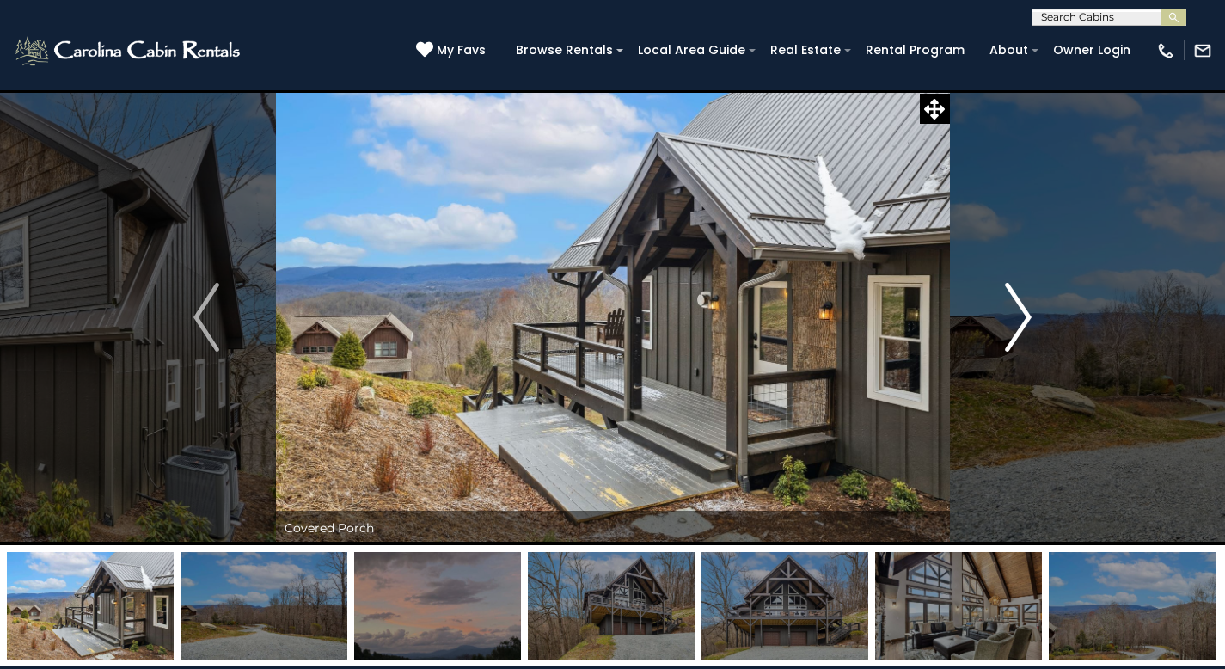
click at [1015, 299] on img "Next" at bounding box center [1019, 317] width 26 height 69
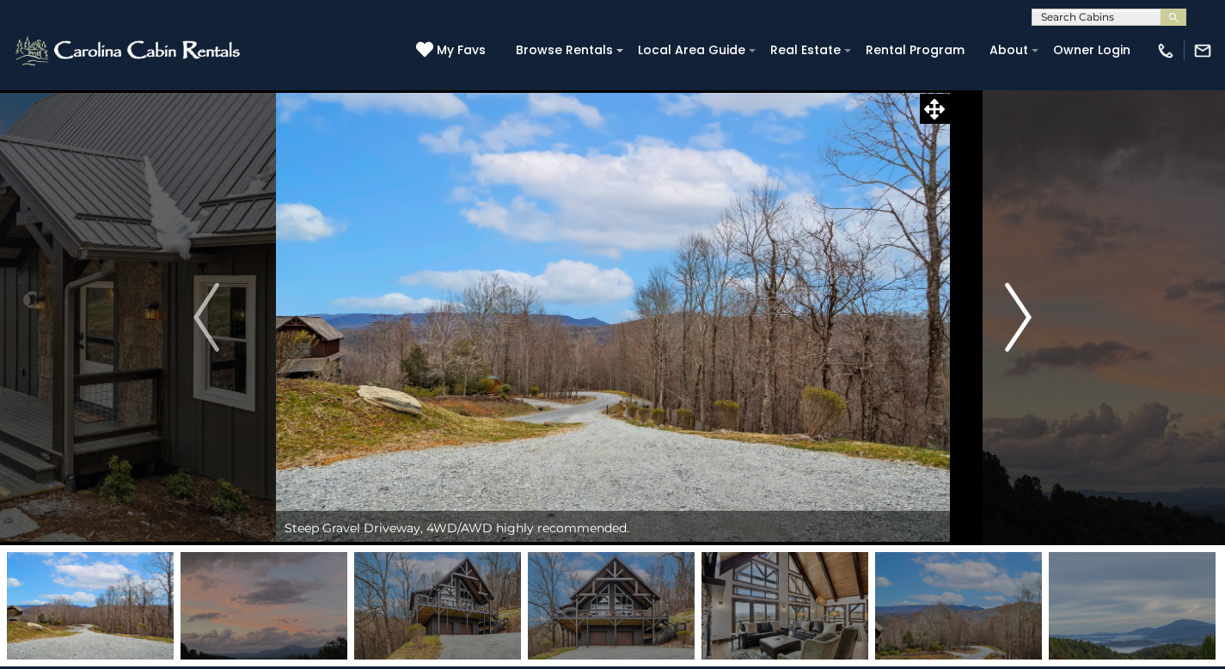
click at [1032, 300] on button "Next" at bounding box center [1018, 317] width 138 height 456
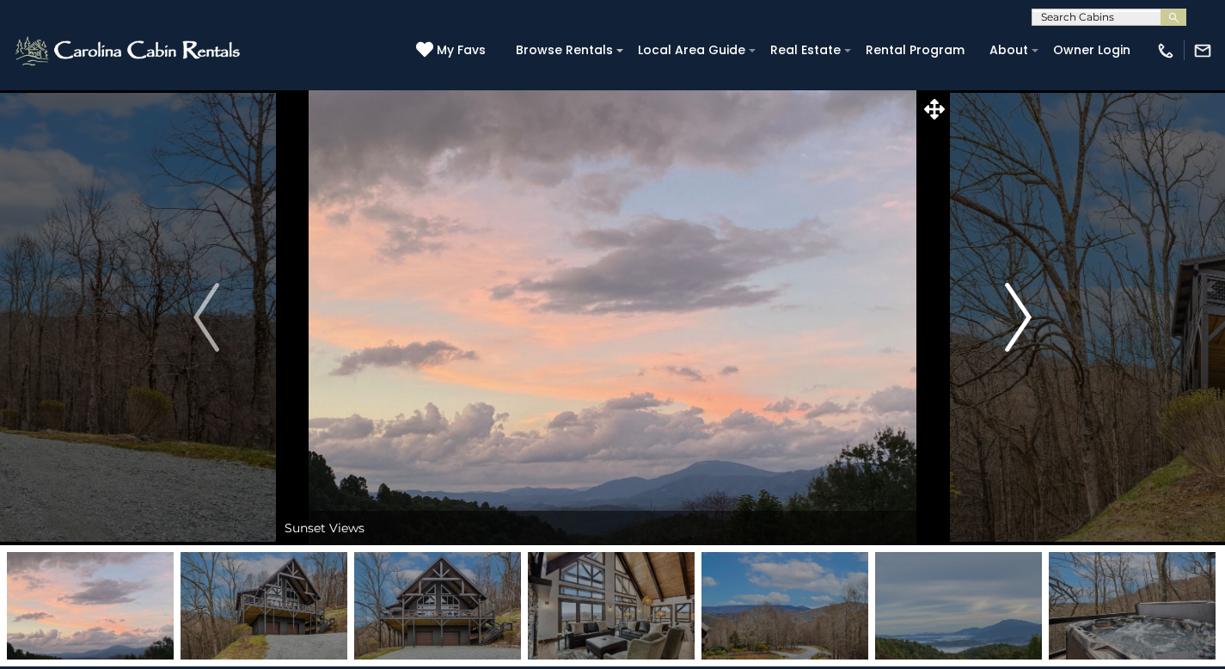
click at [1029, 305] on img "Next" at bounding box center [1019, 317] width 26 height 69
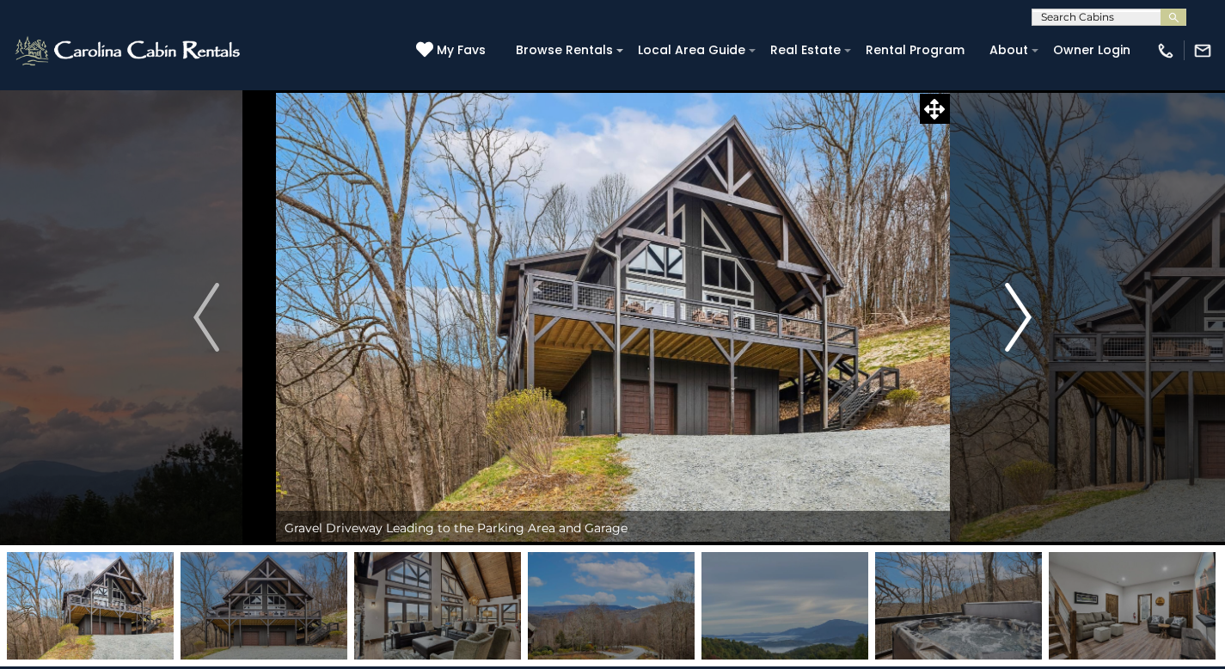
click at [1031, 316] on img "Next" at bounding box center [1019, 317] width 26 height 69
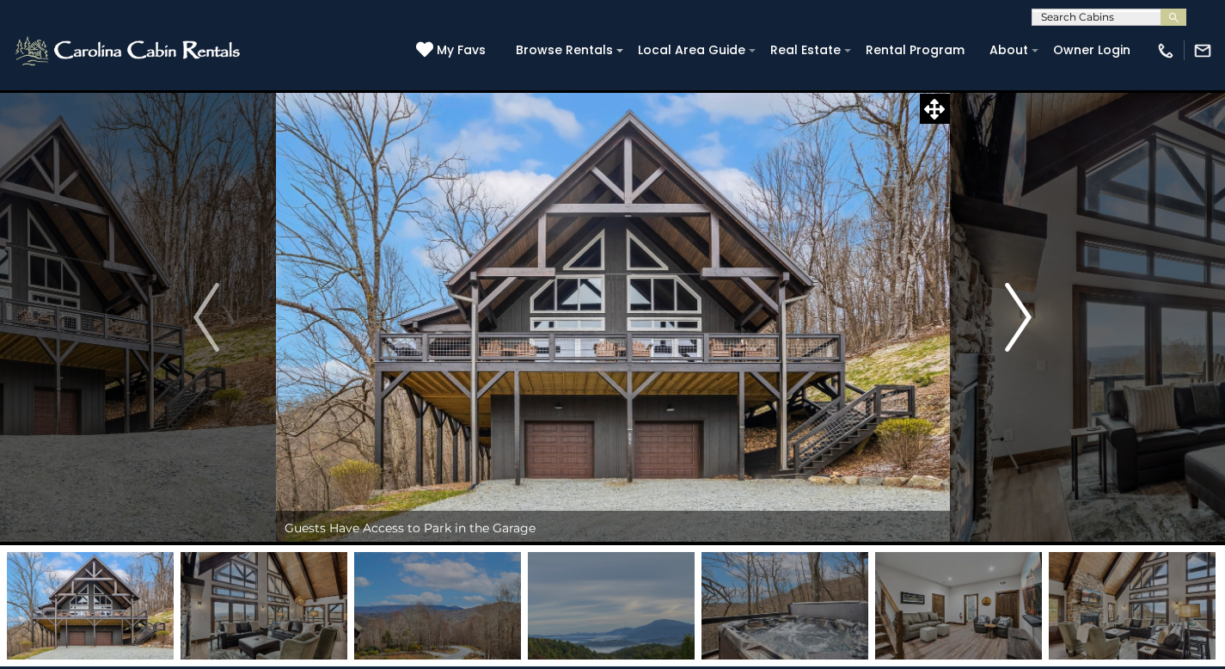
drag, startPoint x: 1022, startPoint y: 332, endPoint x: 1029, endPoint y: 320, distance: 13.9
click at [1022, 331] on img "Next" at bounding box center [1019, 317] width 26 height 69
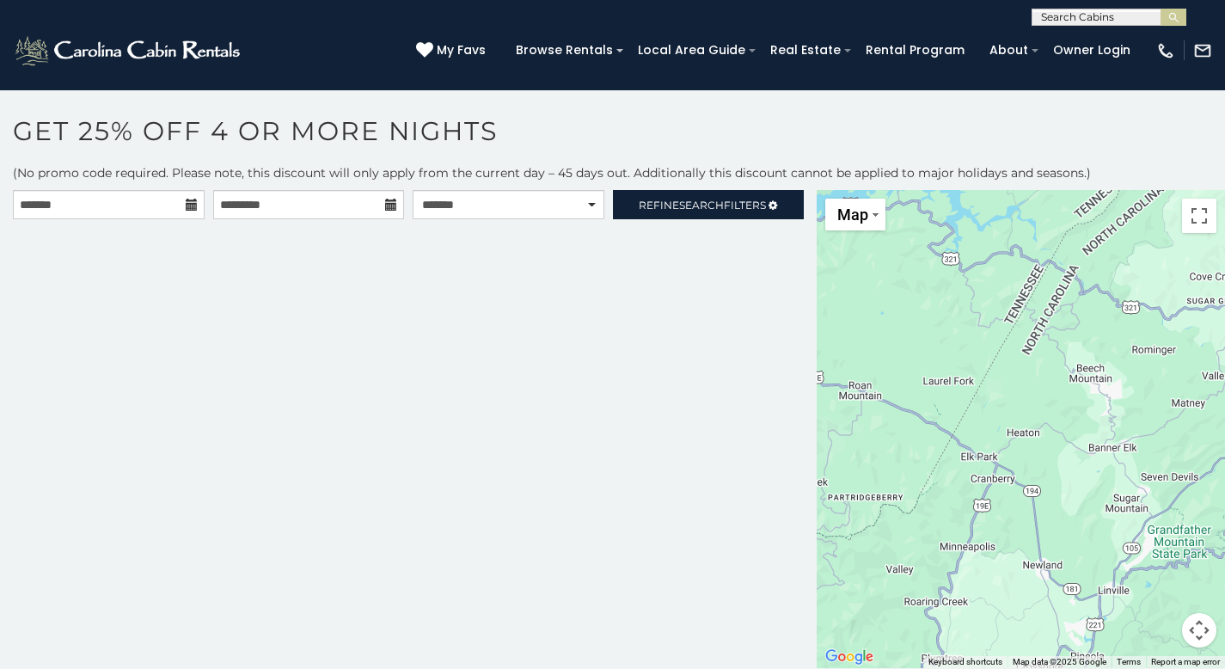
click at [193, 206] on icon at bounding box center [192, 205] width 12 height 12
click at [190, 201] on icon at bounding box center [192, 205] width 12 height 12
click at [187, 200] on icon at bounding box center [192, 205] width 12 height 12
click at [187, 201] on icon at bounding box center [192, 205] width 12 height 12
click at [195, 203] on icon at bounding box center [192, 205] width 12 height 12
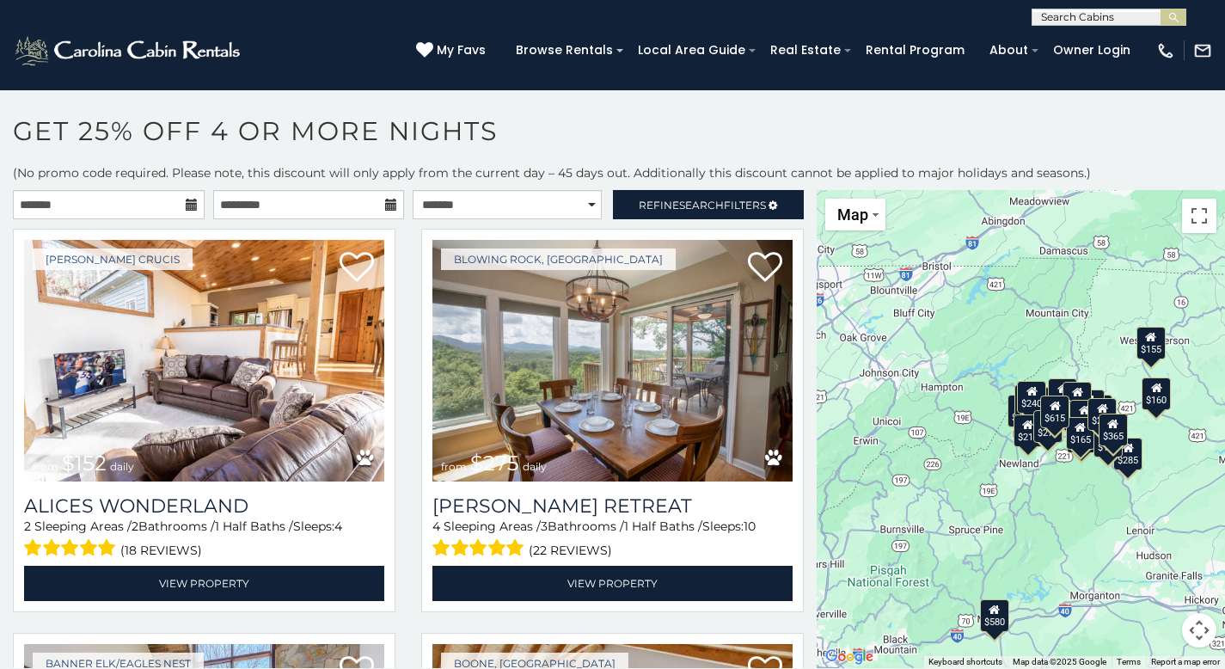
click at [191, 204] on icon at bounding box center [192, 205] width 12 height 12
drag, startPoint x: 191, startPoint y: 204, endPoint x: 183, endPoint y: 193, distance: 12.9
click at [192, 205] on icon at bounding box center [192, 205] width 12 height 12
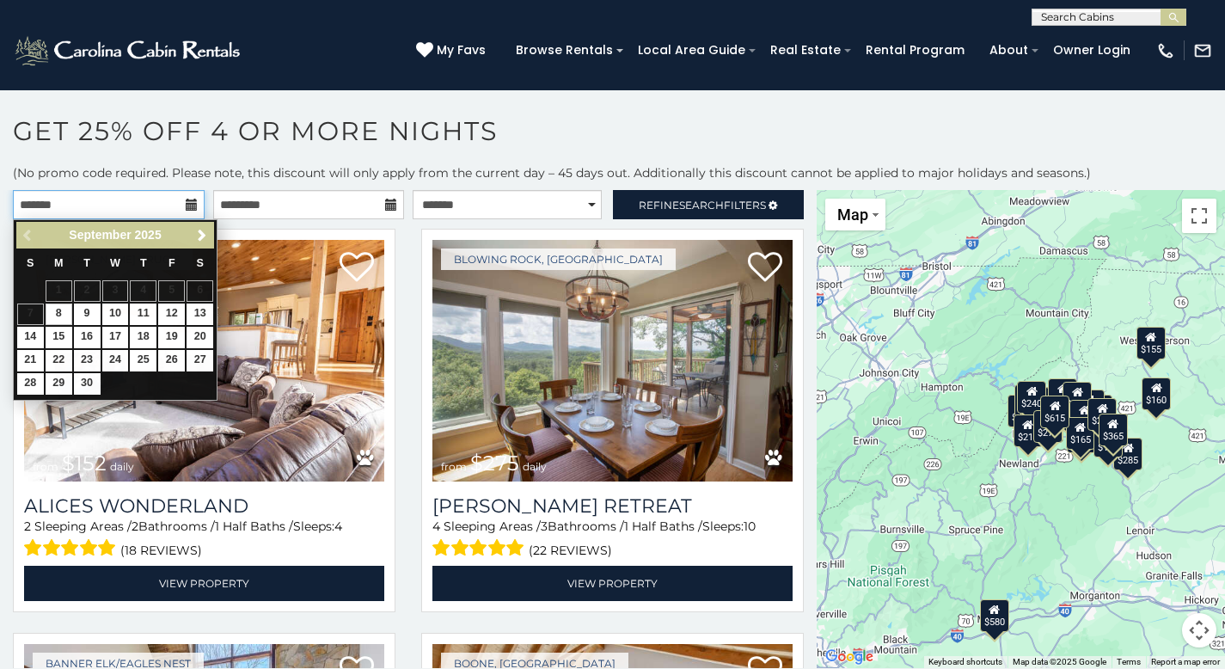
click at [194, 213] on input "text" at bounding box center [109, 204] width 192 height 29
click at [153, 226] on div "September 2025" at bounding box center [115, 234] width 143 height 21
click at [205, 226] on link "Next" at bounding box center [201, 234] width 21 height 21
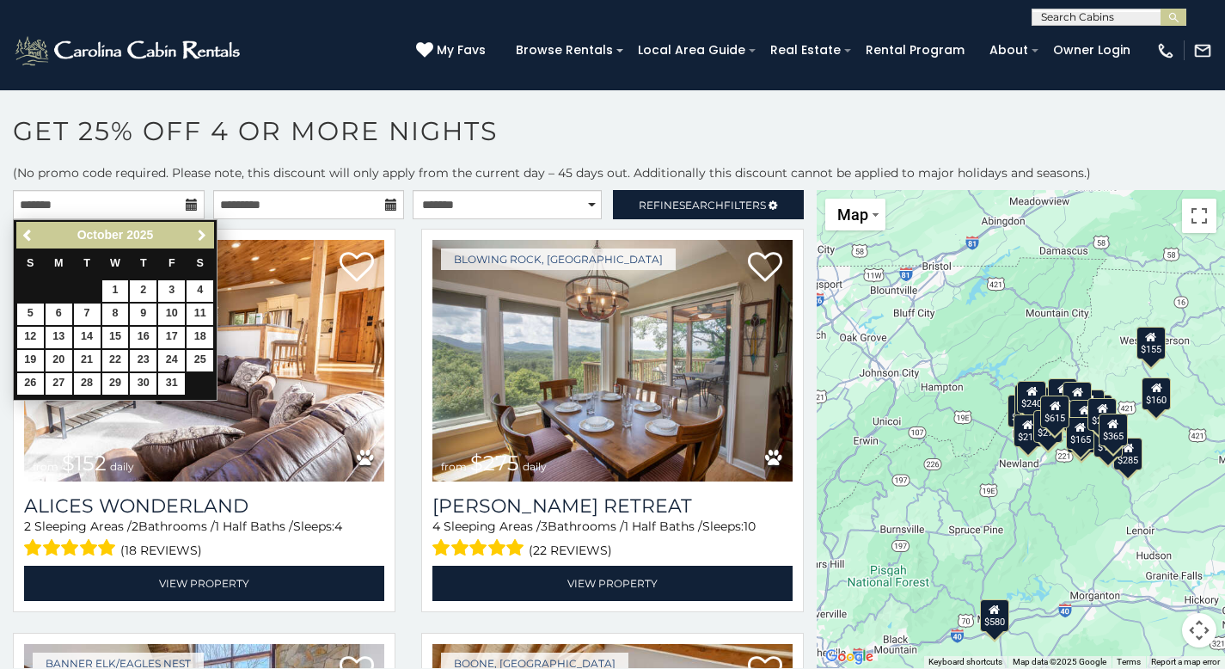
click at [205, 226] on link "Next" at bounding box center [201, 234] width 21 height 21
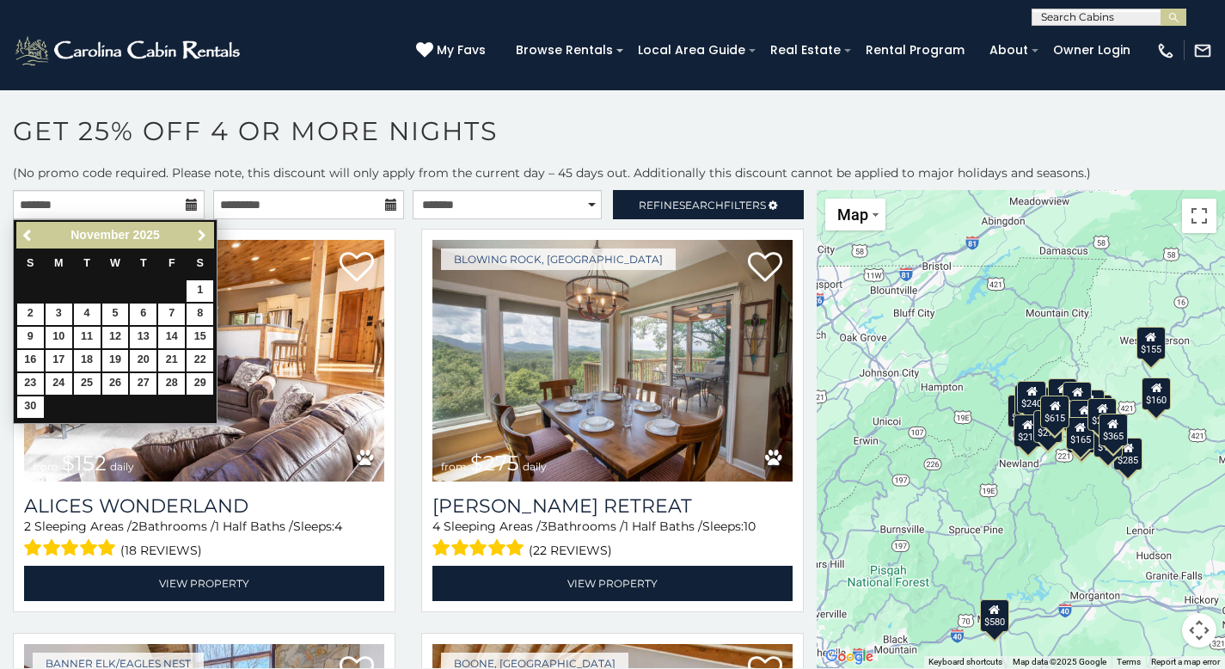
click at [205, 226] on link "Next" at bounding box center [201, 234] width 21 height 21
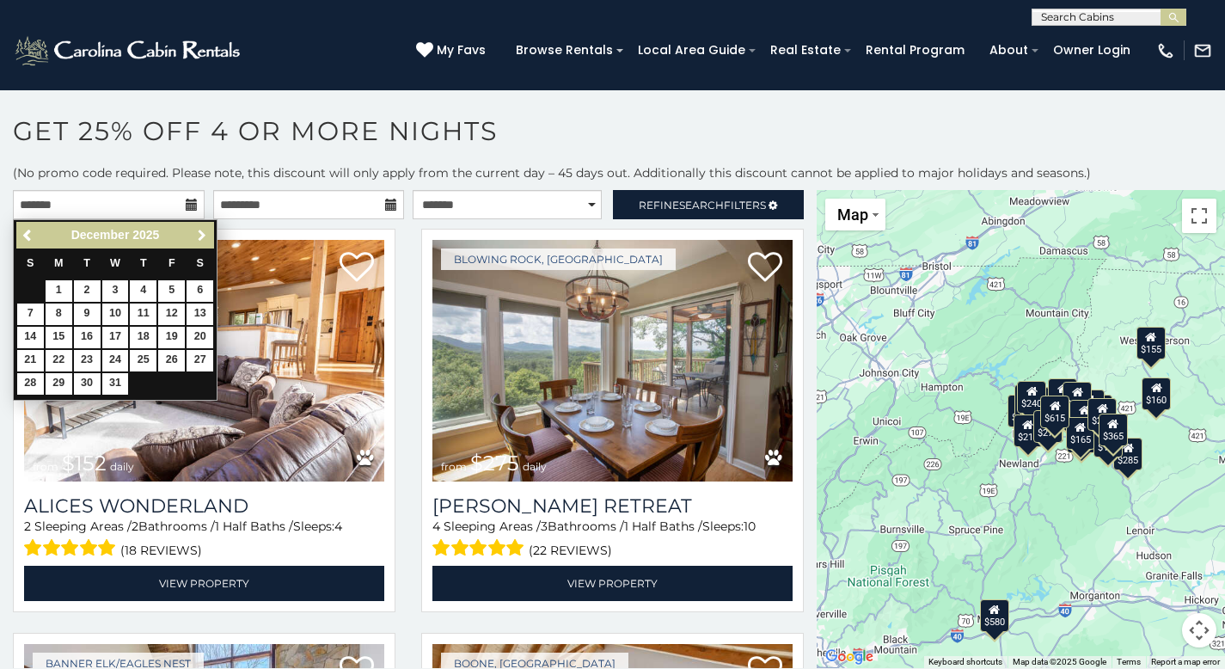
click at [205, 229] on span "Next" at bounding box center [202, 236] width 14 height 14
click at [205, 227] on link "Next" at bounding box center [201, 234] width 21 height 21
